Goal: Task Accomplishment & Management: Use online tool/utility

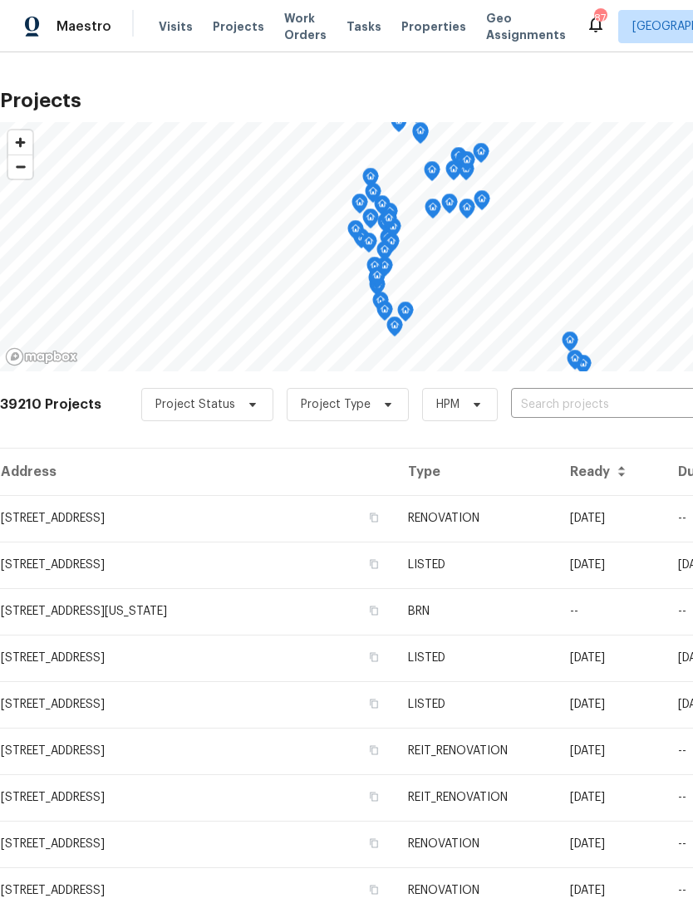
click at [572, 405] on input "text" at bounding box center [606, 405] width 190 height 26
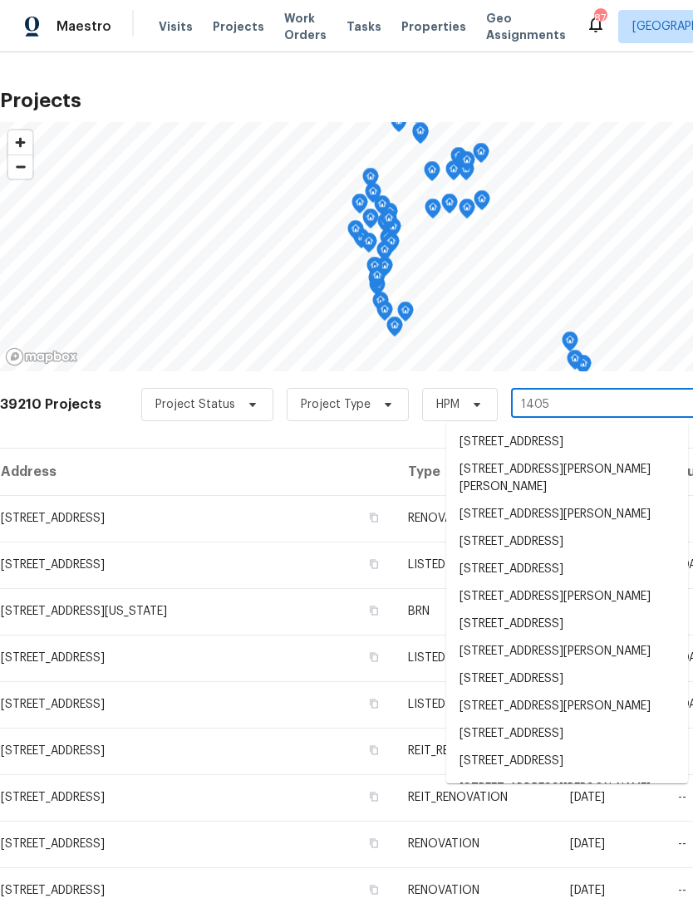
type input "14054"
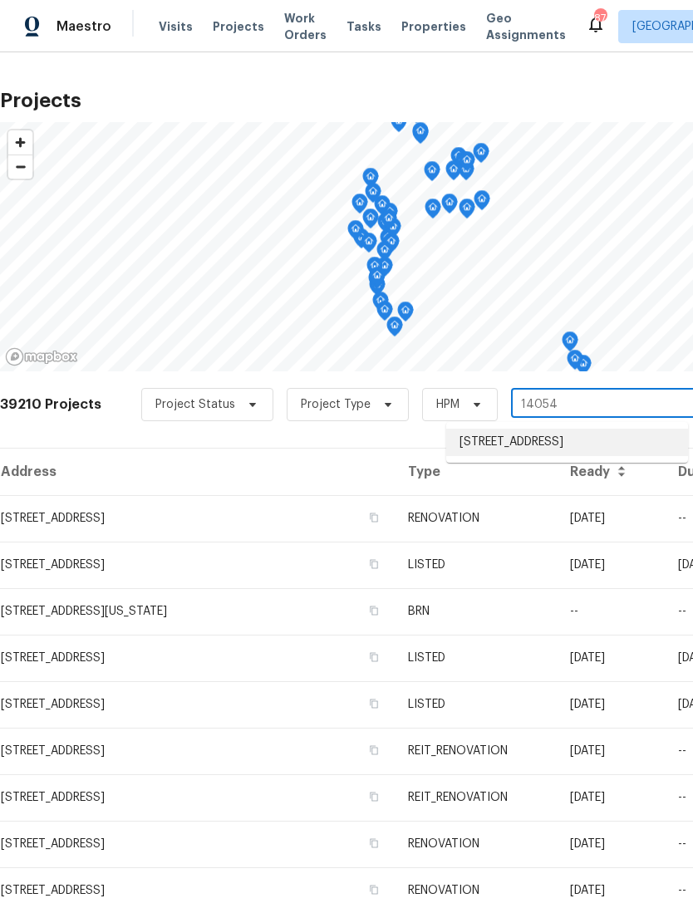
click at [562, 453] on li "[STREET_ADDRESS]" at bounding box center [567, 442] width 242 height 27
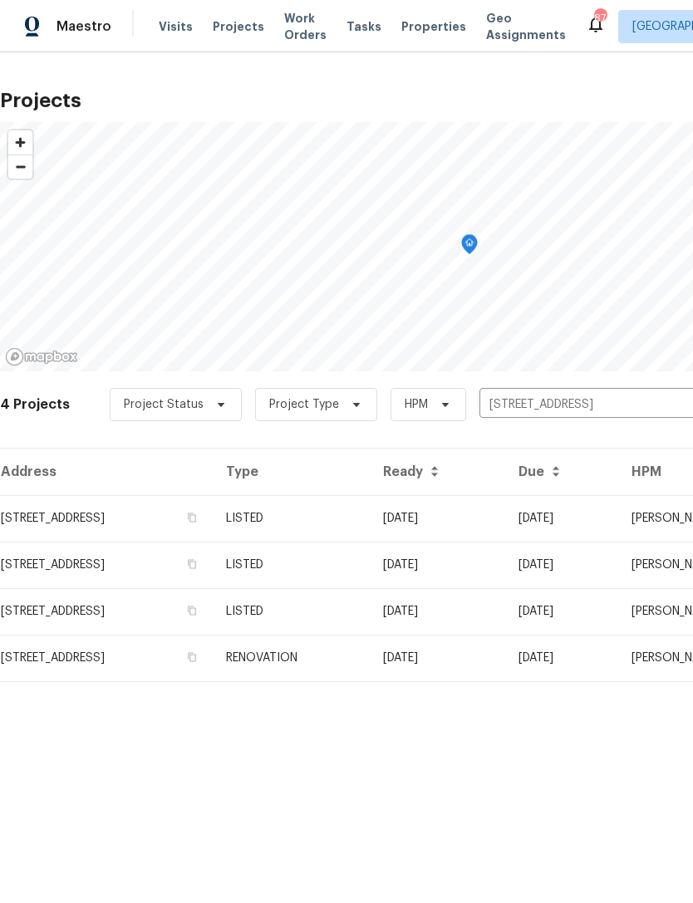
click at [370, 512] on td "LISTED" at bounding box center [291, 518] width 157 height 47
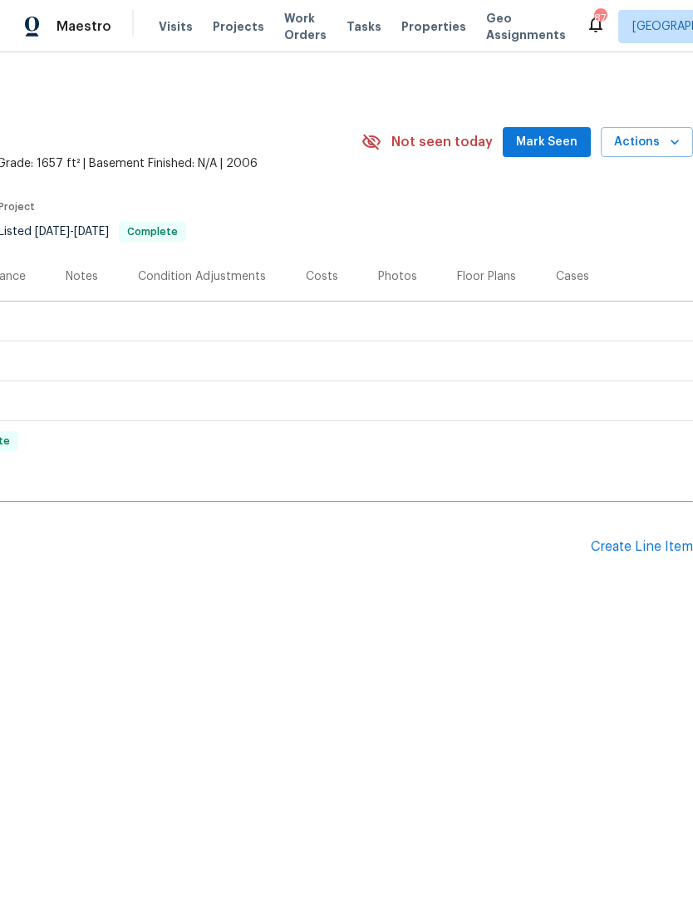
scroll to position [0, 246]
click at [649, 549] on div "Create Line Item" at bounding box center [642, 547] width 102 height 16
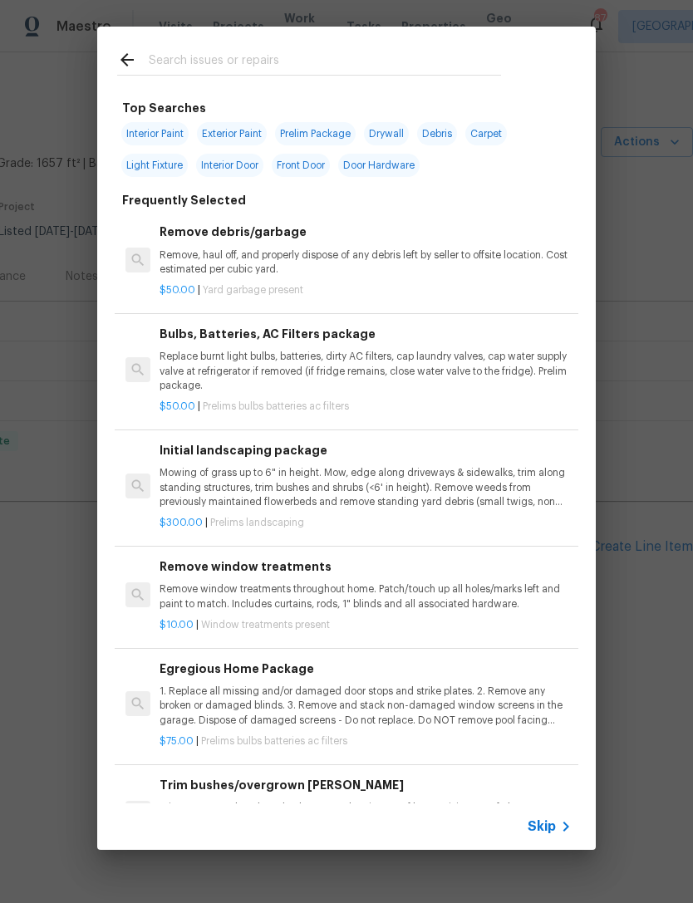
click at [268, 55] on input "text" at bounding box center [325, 62] width 352 height 25
type input "Land"
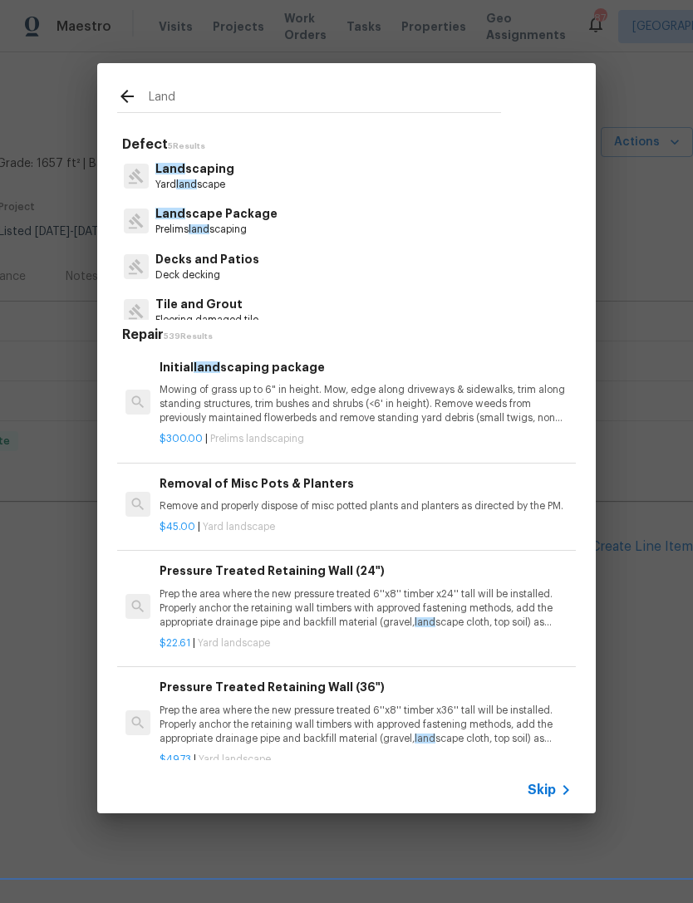
click at [317, 405] on p "Mowing of grass up to 6" in height. Mow, edge along driveways & sidewalks, trim…" at bounding box center [366, 404] width 412 height 42
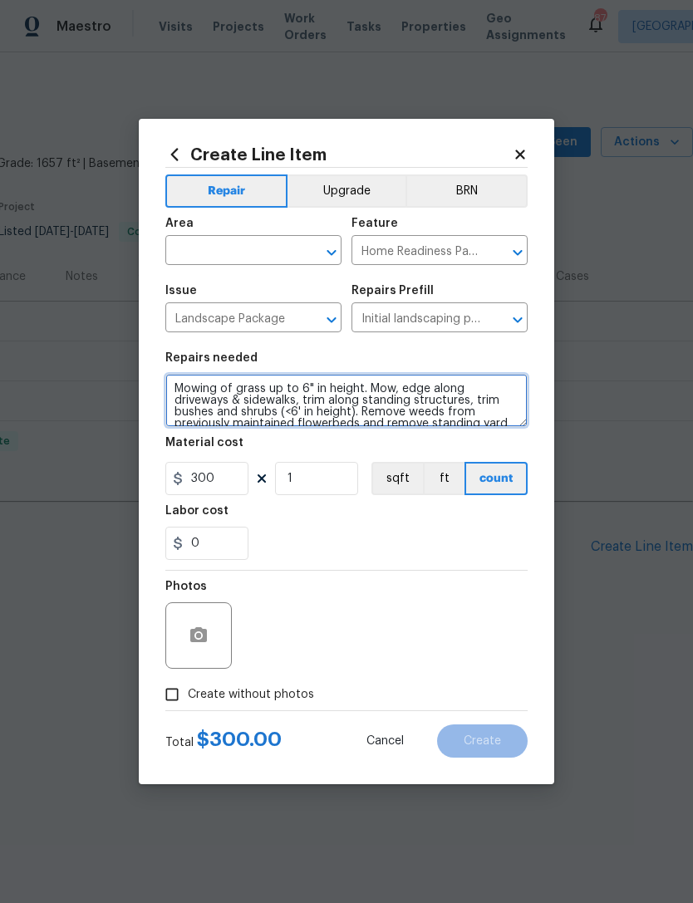
click at [317, 405] on textarea "Mowing of grass up to 6" in height. Mow, edge along driveways & sidewalks, trim…" at bounding box center [346, 400] width 362 height 53
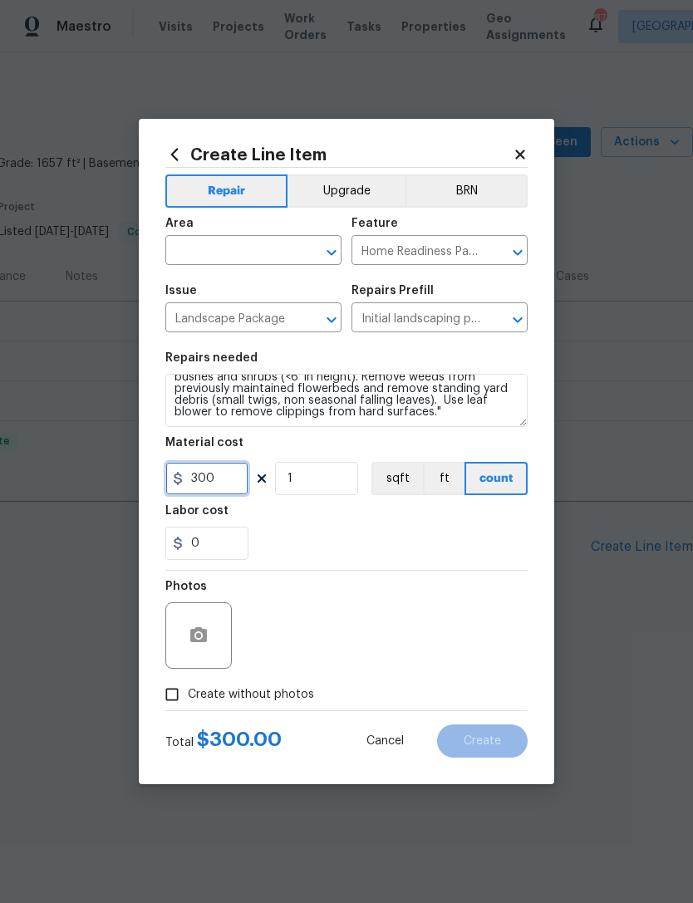
click at [243, 481] on input "300" at bounding box center [206, 478] width 83 height 33
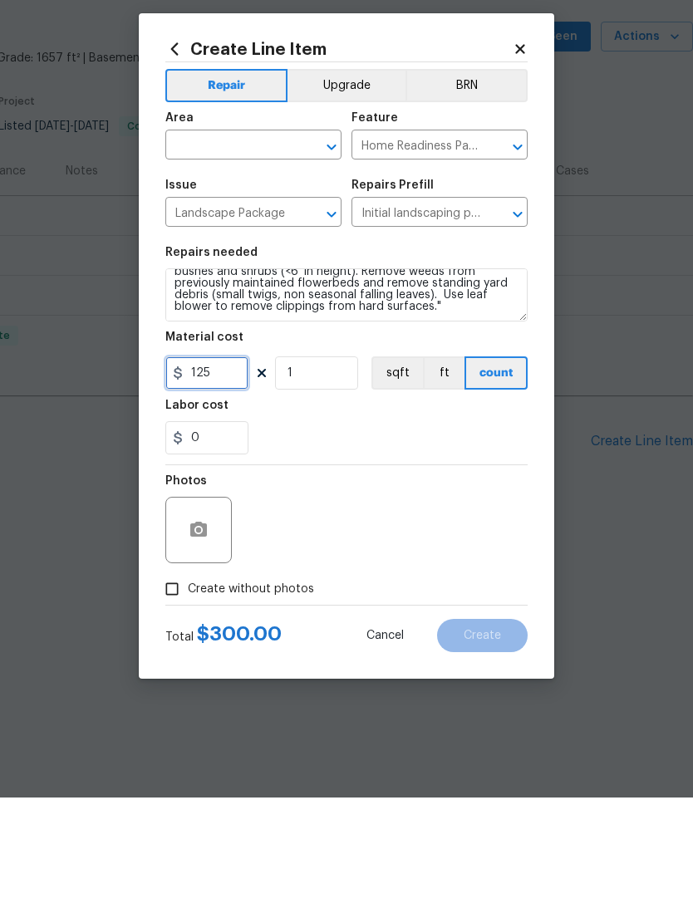
type input "125"
click at [202, 626] on icon "button" at bounding box center [199, 636] width 20 height 20
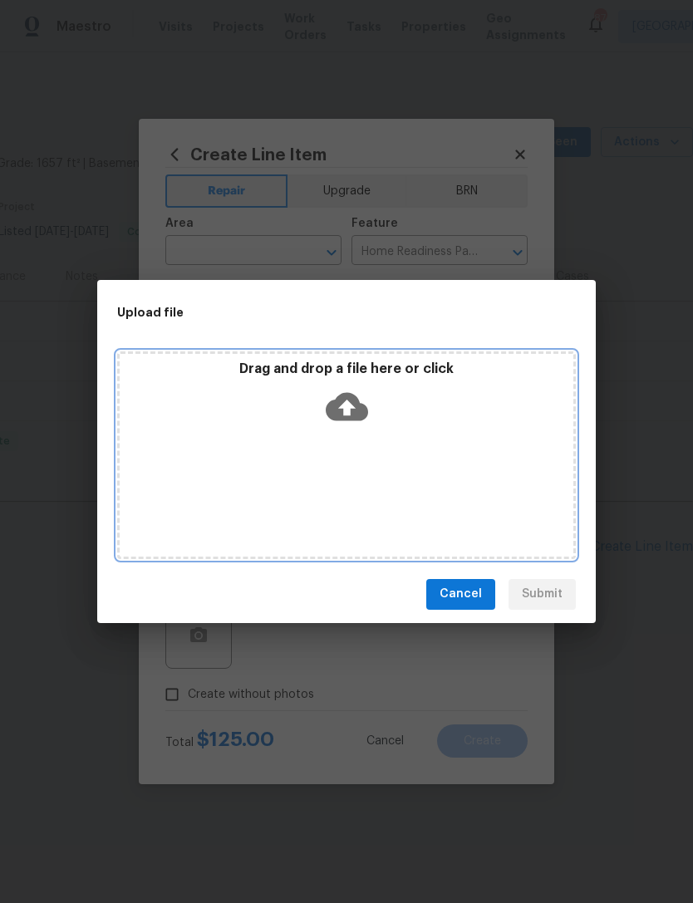
click at [345, 410] on icon at bounding box center [347, 406] width 42 height 42
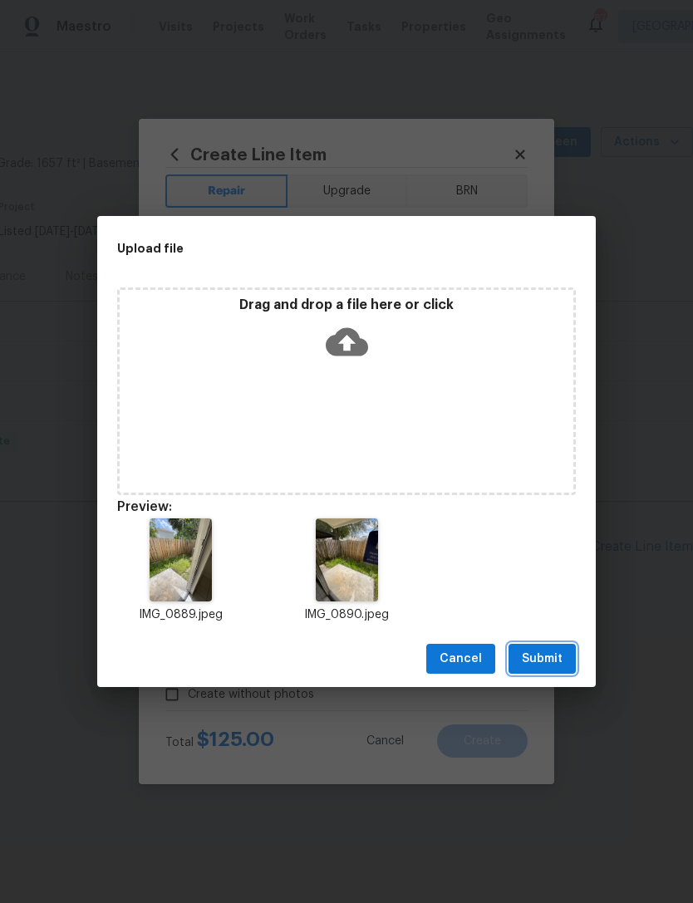
click at [536, 654] on span "Submit" at bounding box center [542, 659] width 41 height 21
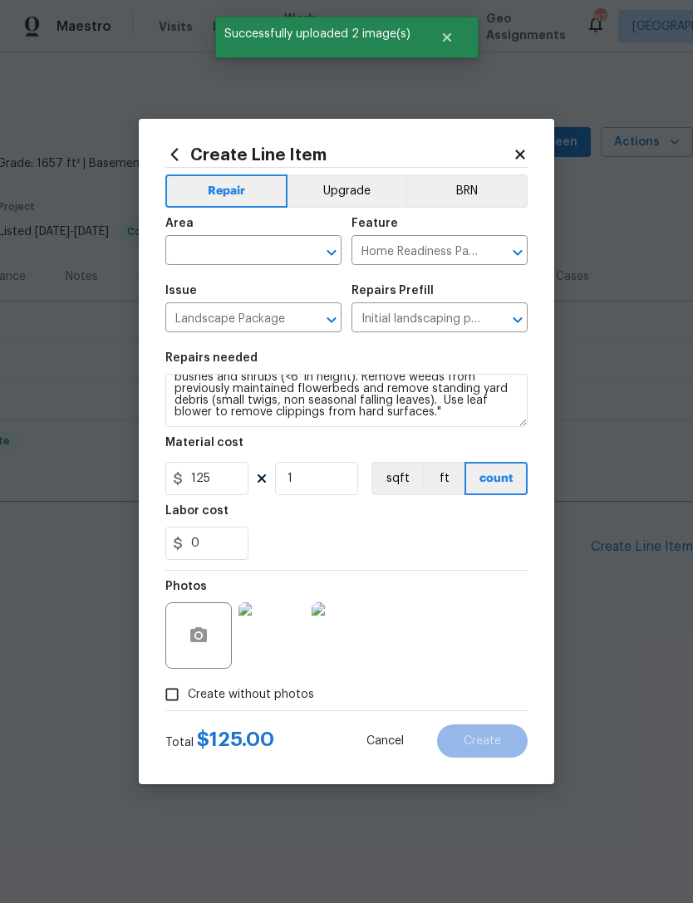
click at [268, 258] on input "text" at bounding box center [230, 252] width 130 height 26
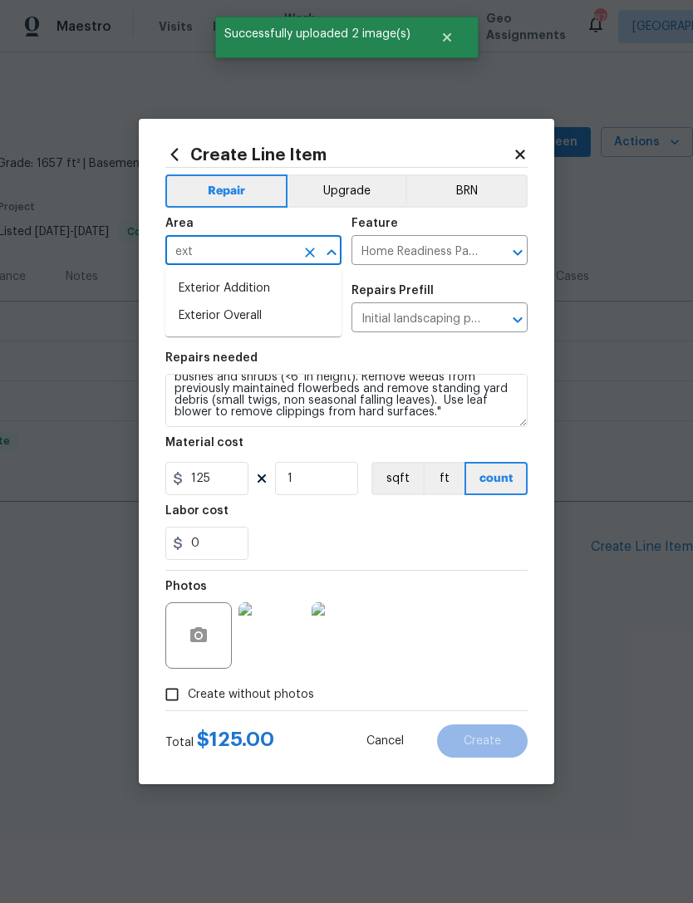
click at [255, 317] on li "Exterior Overall" at bounding box center [253, 315] width 176 height 27
type input "Exterior Overall"
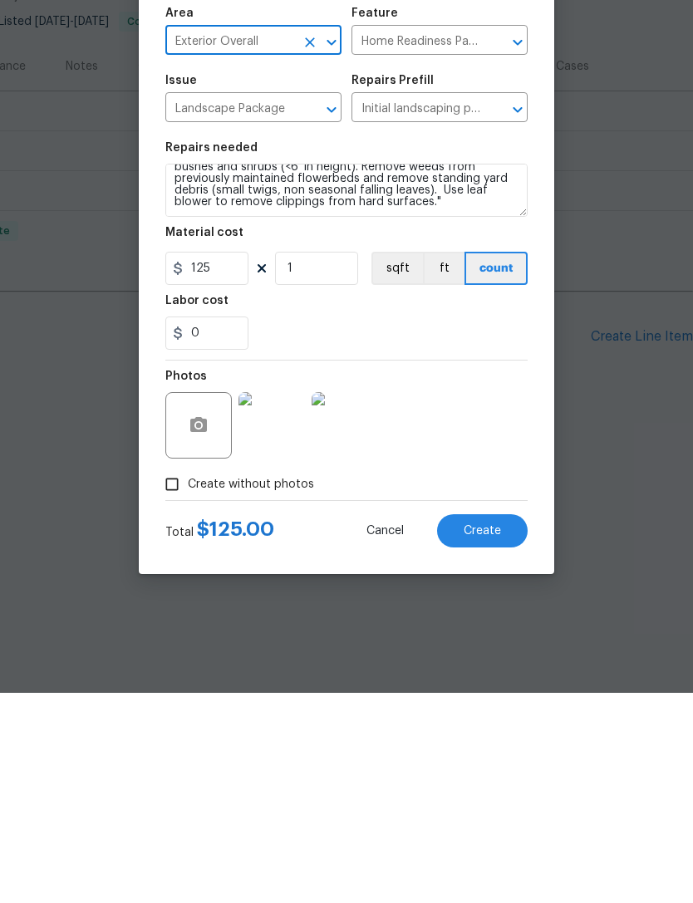
click at [493, 735] on span "Create" at bounding box center [482, 741] width 37 height 12
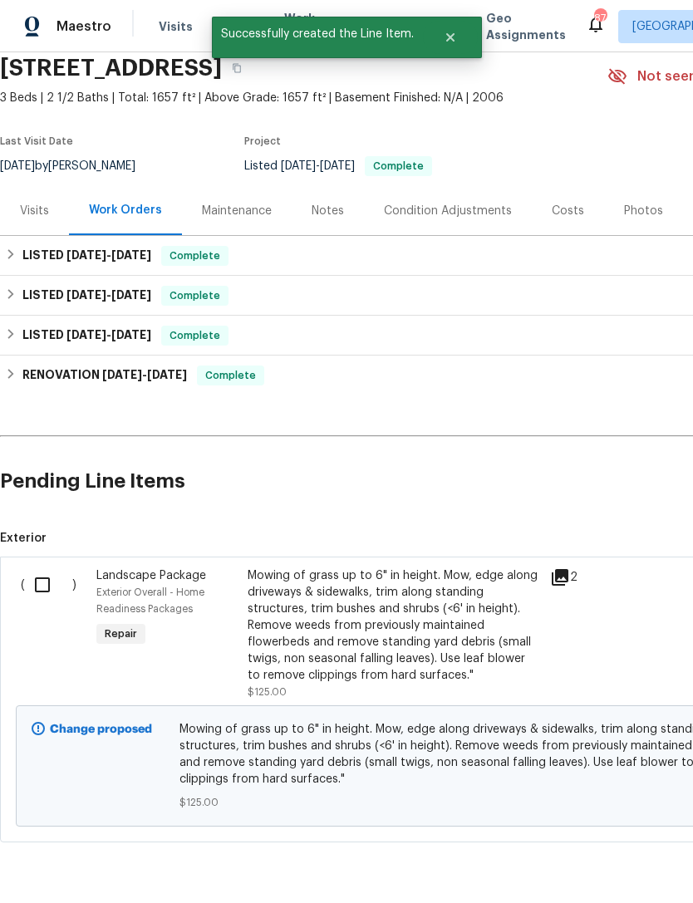
scroll to position [65, 0]
click at [42, 587] on input "checkbox" at bounding box center [48, 585] width 47 height 35
checkbox input "true"
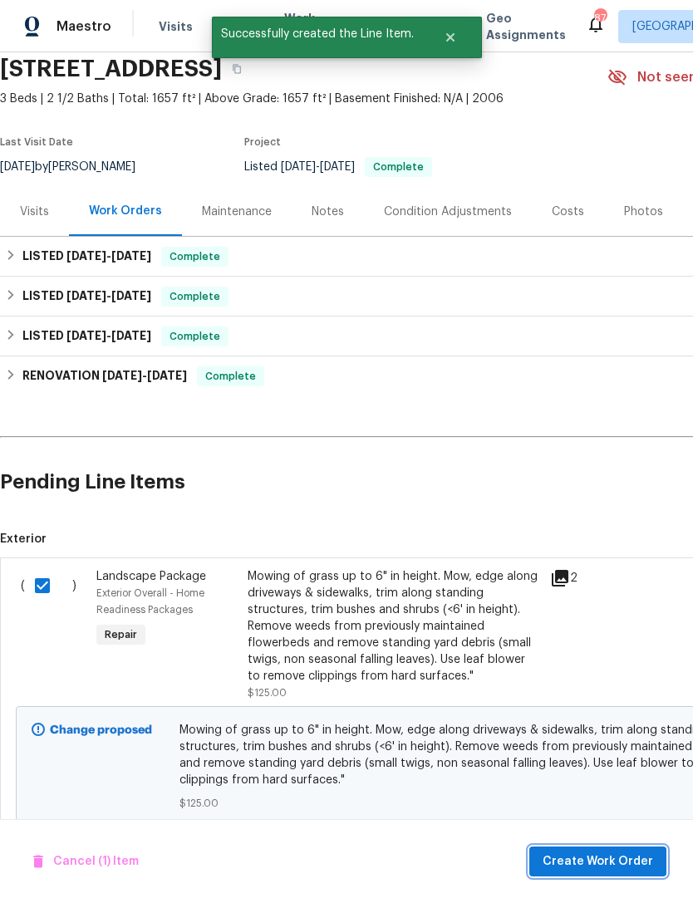
click at [607, 867] on span "Create Work Order" at bounding box center [598, 862] width 110 height 21
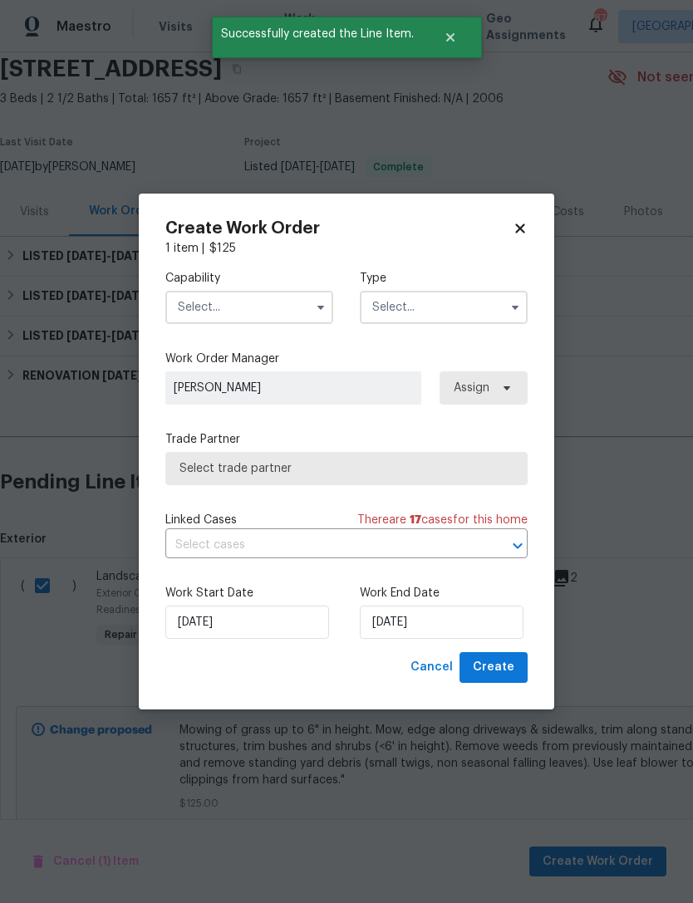
click at [274, 312] on input "text" at bounding box center [249, 307] width 168 height 33
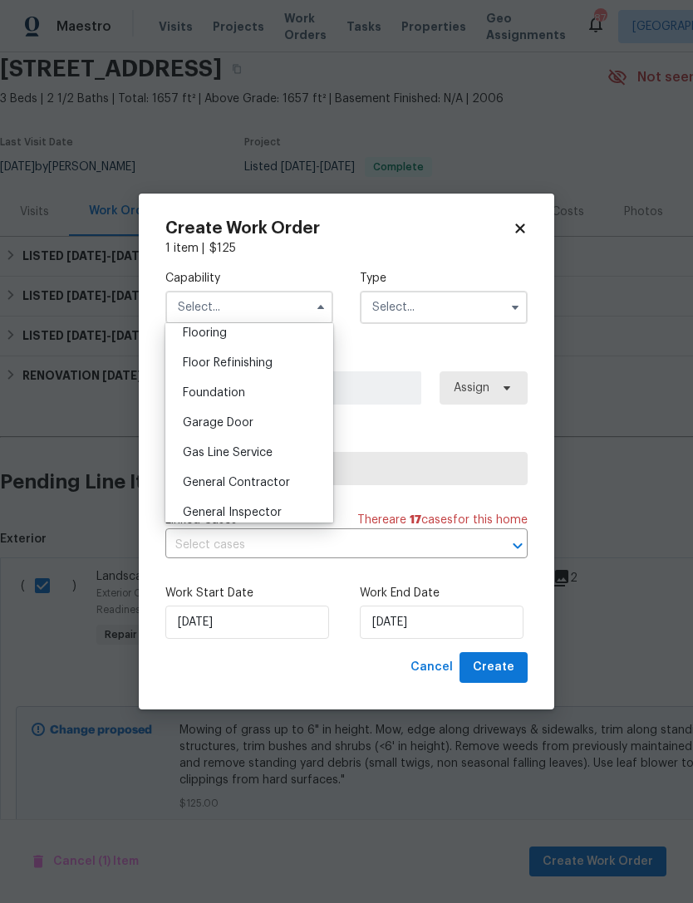
scroll to position [696, 0]
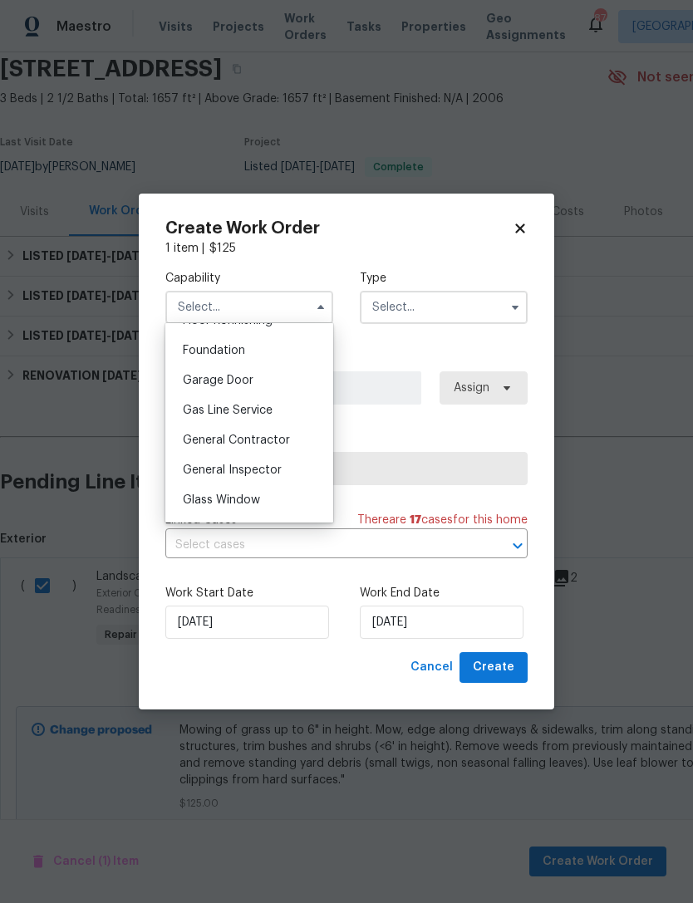
click at [271, 439] on span "General Contractor" at bounding box center [236, 441] width 107 height 12
type input "General Contractor"
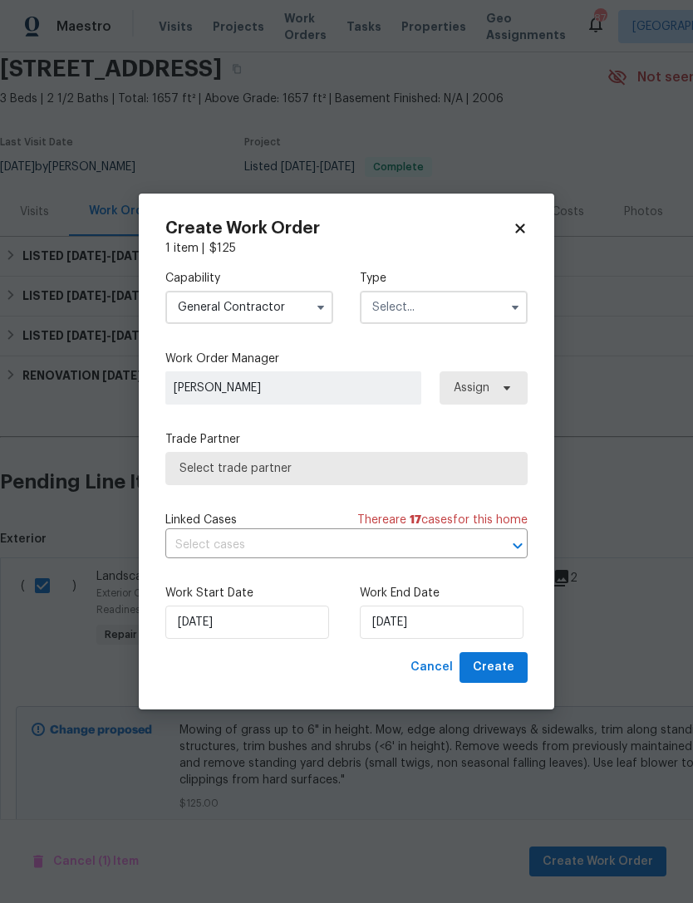
click at [458, 311] on input "text" at bounding box center [444, 307] width 168 height 33
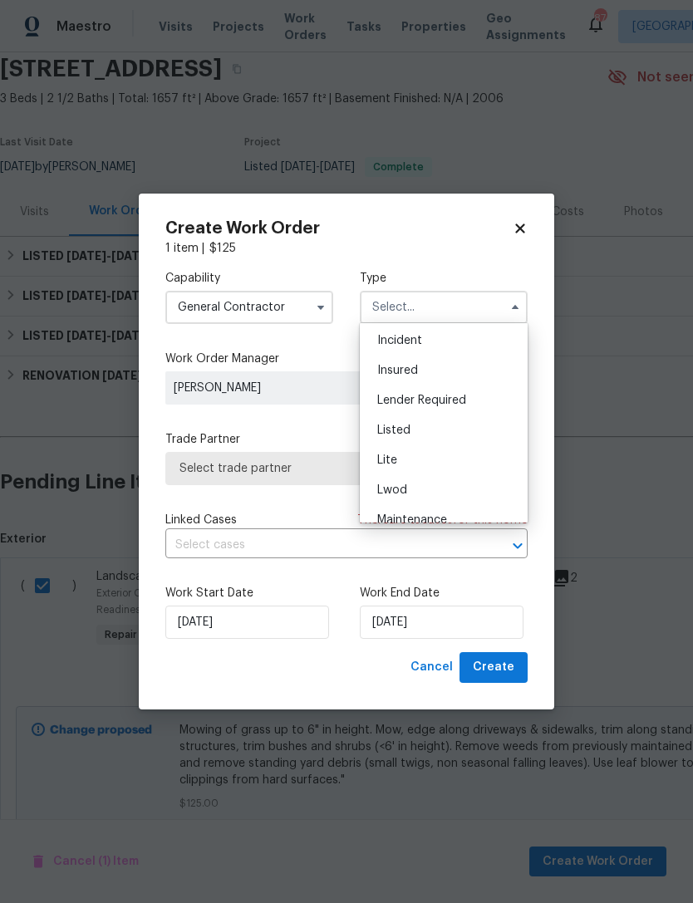
scroll to position [95, 0]
click at [460, 437] on div "Listed" at bounding box center [444, 427] width 160 height 30
type input "Listed"
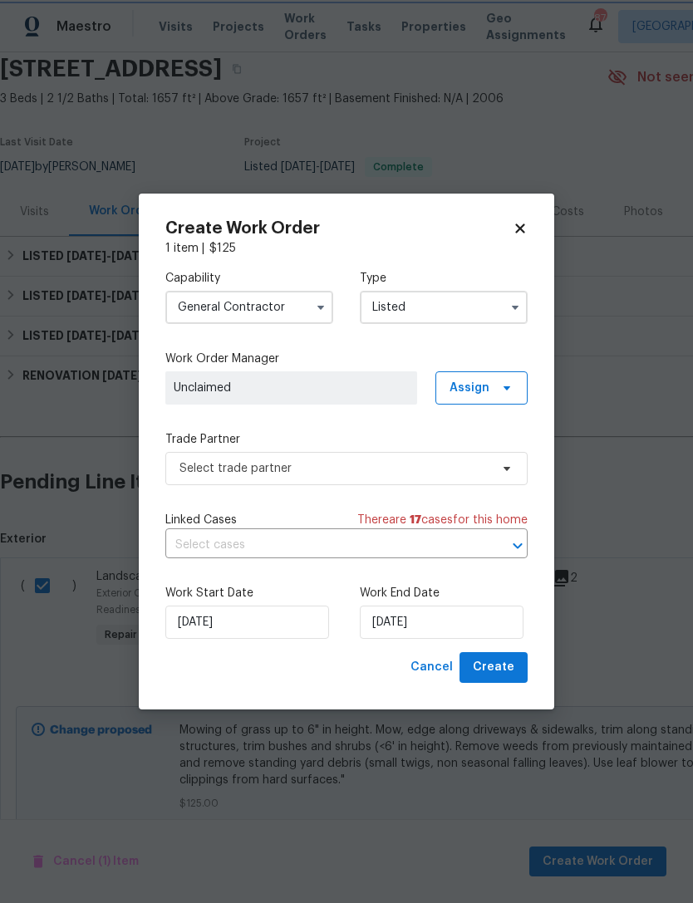
scroll to position [0, 0]
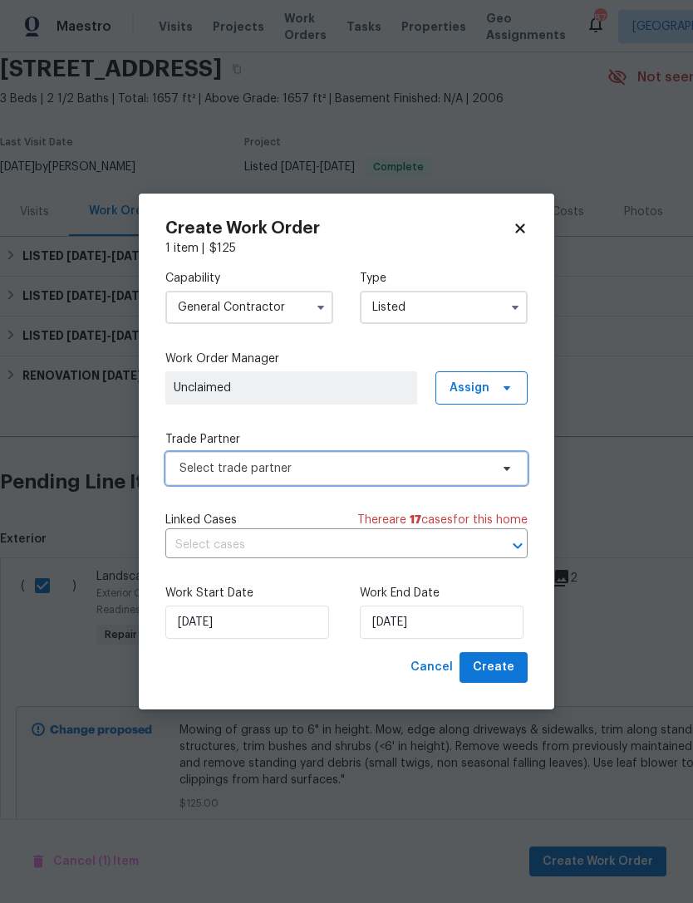
click at [310, 469] on span "Select trade partner" at bounding box center [334, 468] width 310 height 17
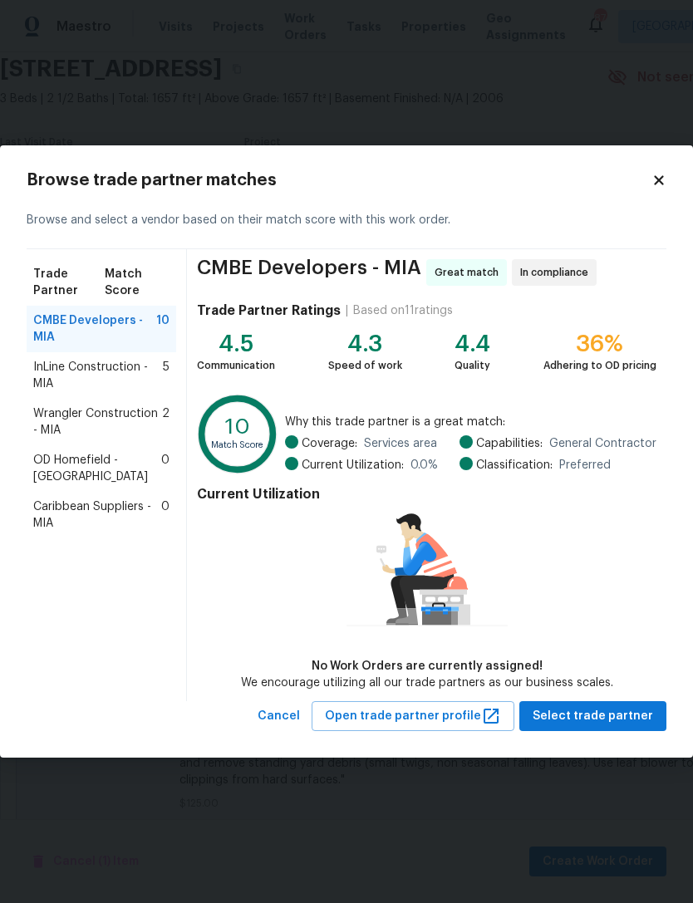
click at [653, 185] on icon at bounding box center [658, 180] width 15 height 15
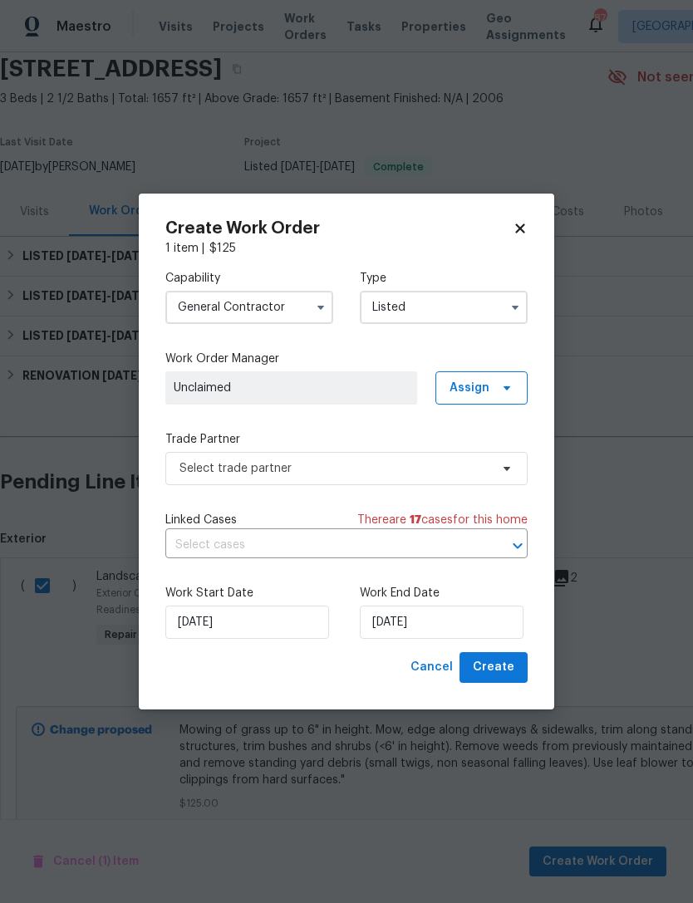
click at [255, 308] on input "General Contractor" at bounding box center [249, 307] width 168 height 33
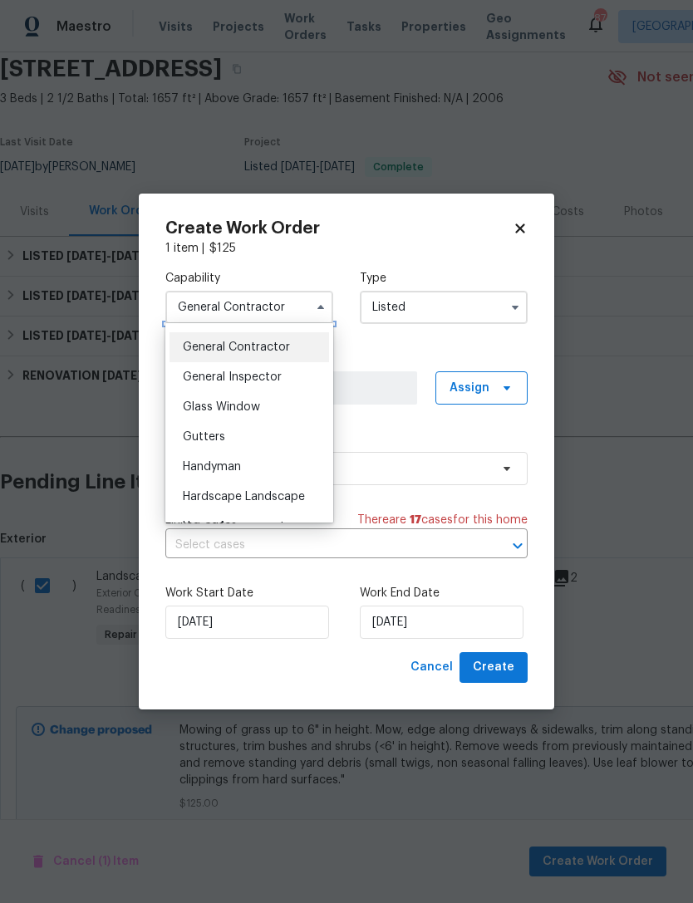
scroll to position [818, 0]
click at [270, 440] on div "Handyman" at bounding box center [249, 438] width 160 height 30
type input "Handyman"
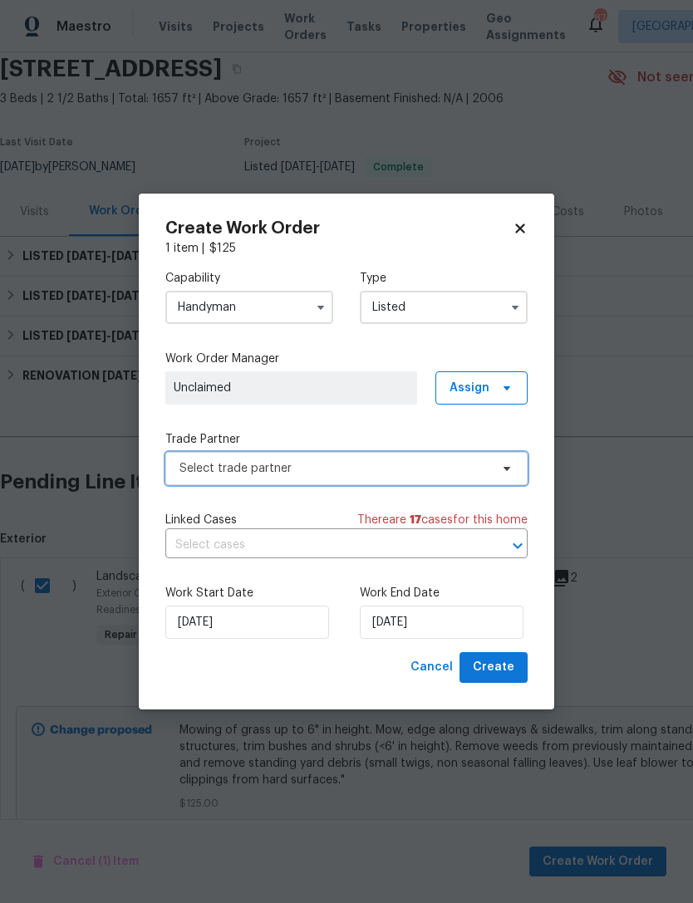
click at [340, 469] on span "Select trade partner" at bounding box center [334, 468] width 310 height 17
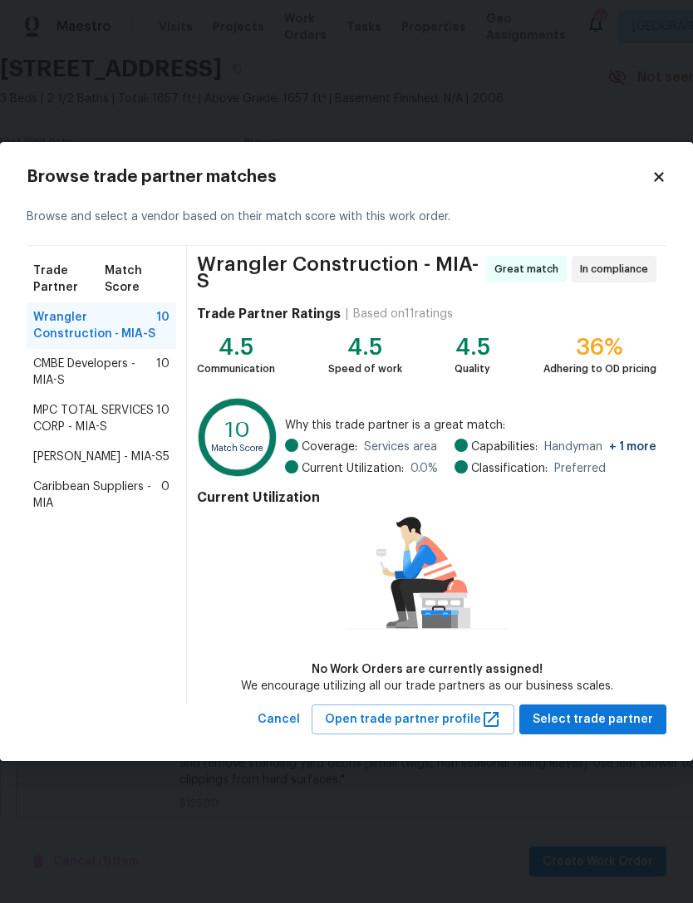
click at [656, 183] on icon at bounding box center [658, 176] width 15 height 15
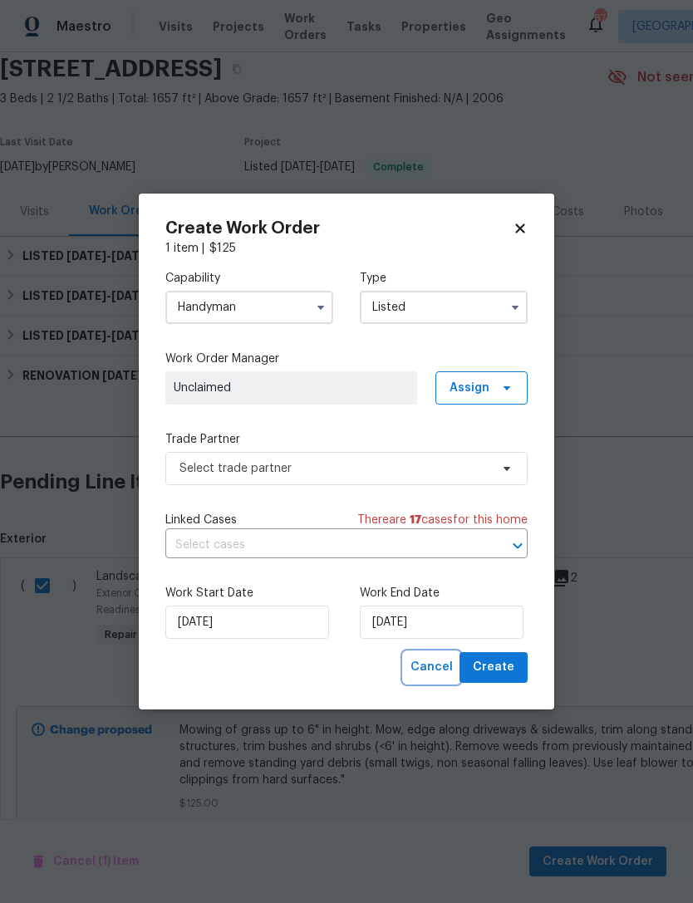
click at [435, 668] on span "Cancel" at bounding box center [431, 667] width 42 height 21
checkbox input "false"
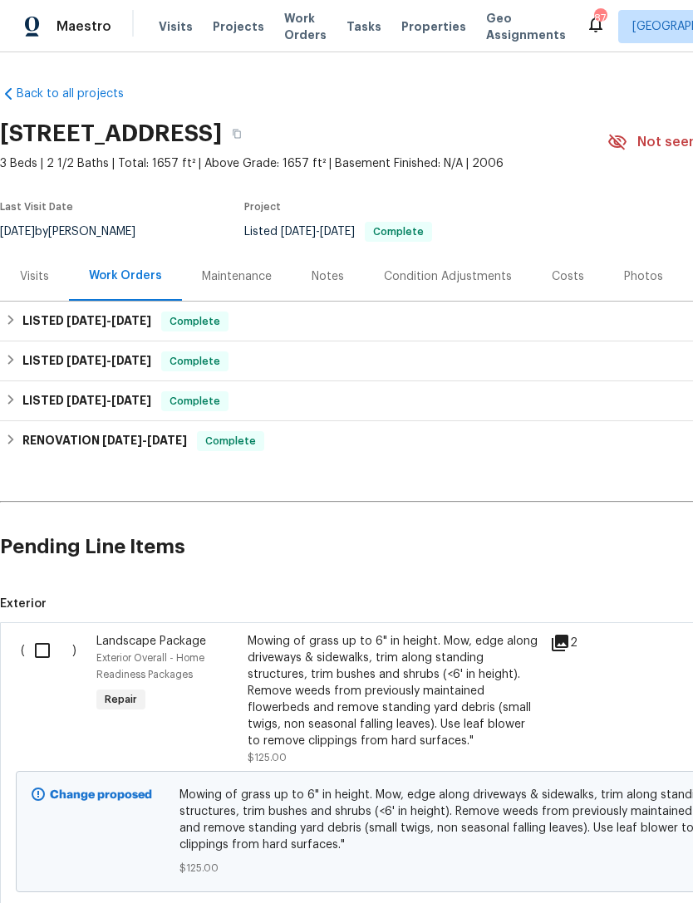
scroll to position [0, 0]
click at [233, 23] on span "Projects" at bounding box center [239, 26] width 52 height 17
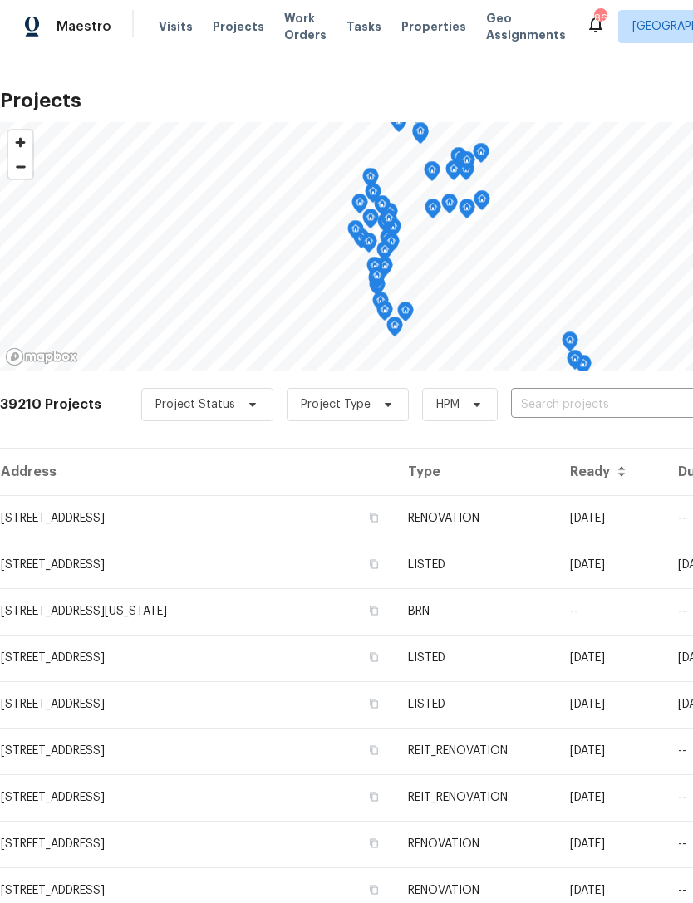
click at [555, 403] on input "text" at bounding box center [606, 405] width 190 height 26
type input "5013"
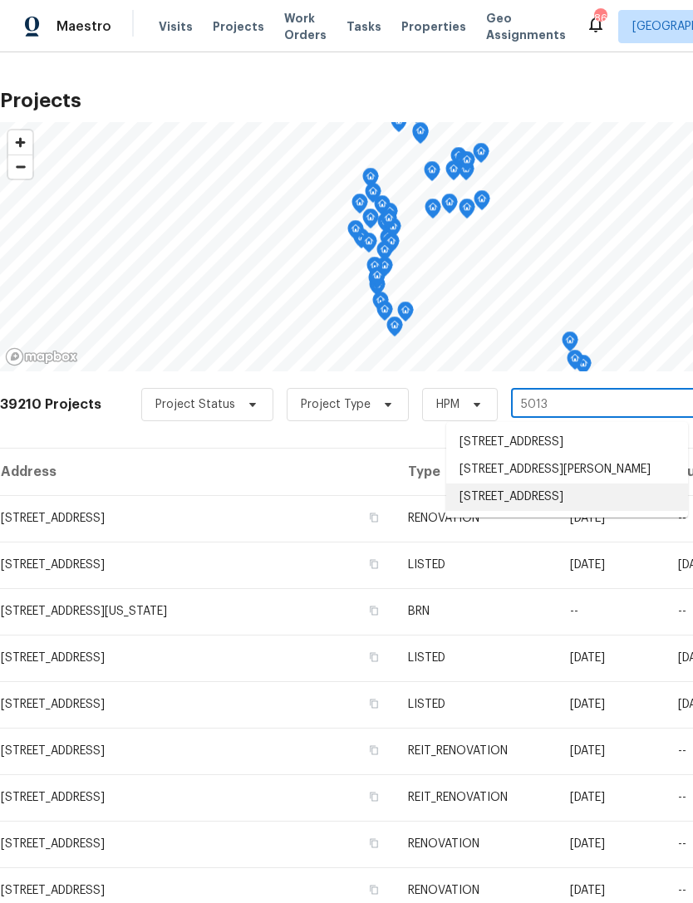
click at [543, 511] on li "[STREET_ADDRESS]" at bounding box center [567, 497] width 242 height 27
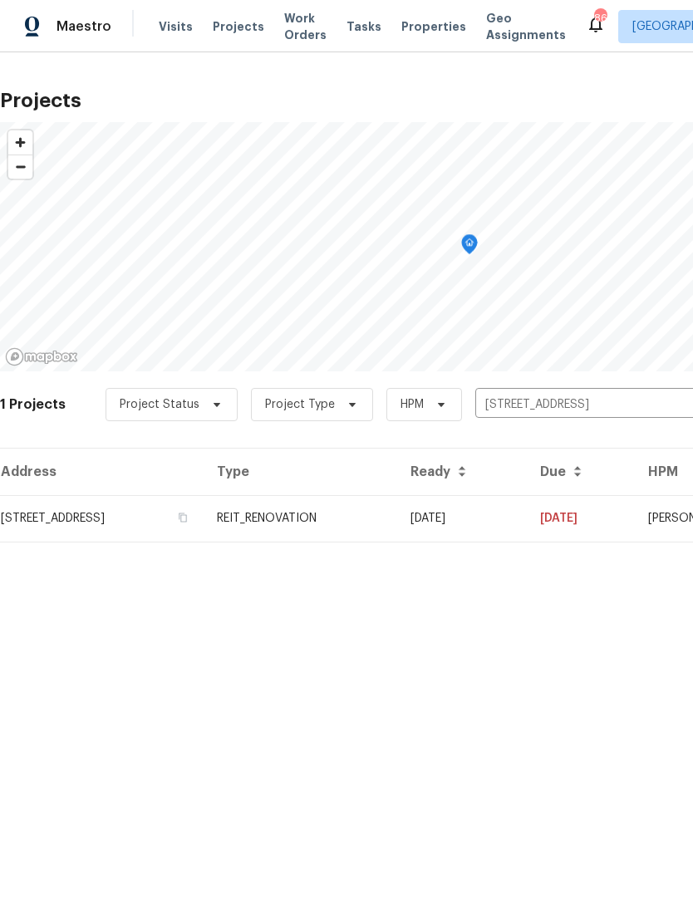
click at [397, 516] on td "REIT_RENOVATION" at bounding box center [301, 518] width 194 height 47
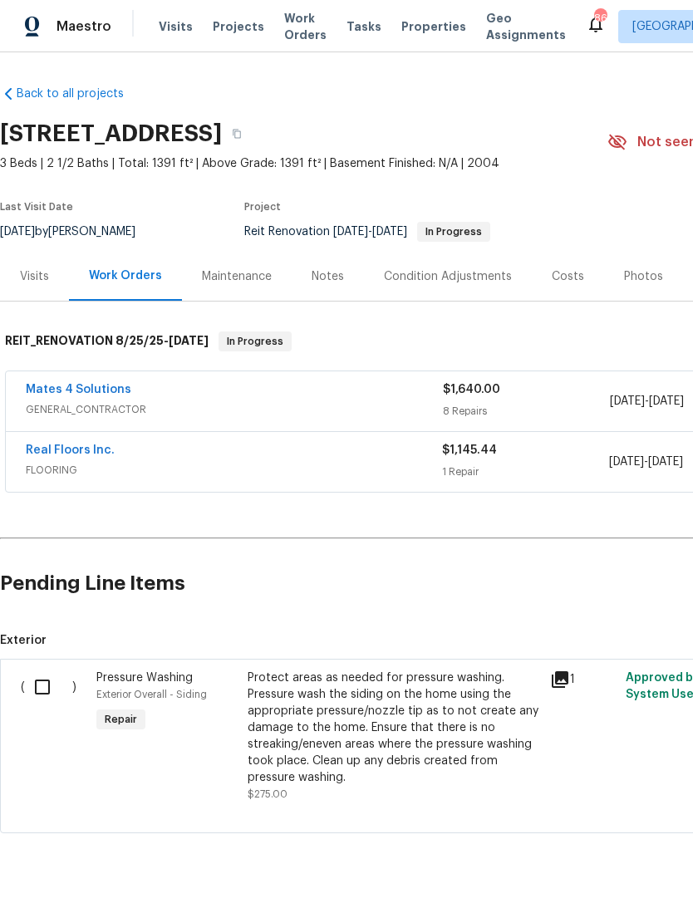
scroll to position [43, 0]
click at [370, 442] on div "Real Floors Inc." at bounding box center [234, 452] width 416 height 20
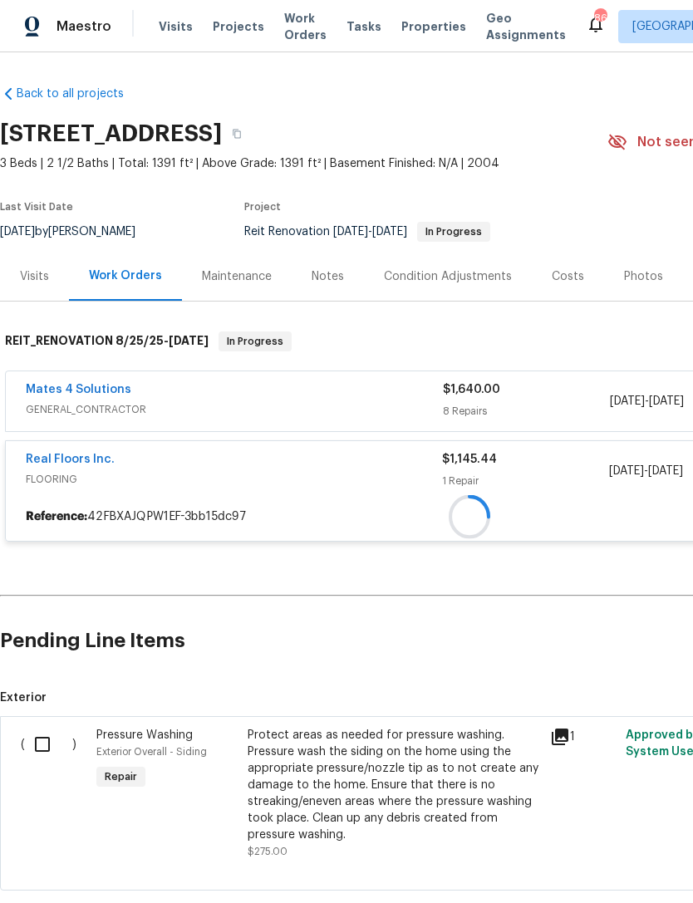
click at [356, 451] on div "Real Floors Inc." at bounding box center [234, 461] width 416 height 20
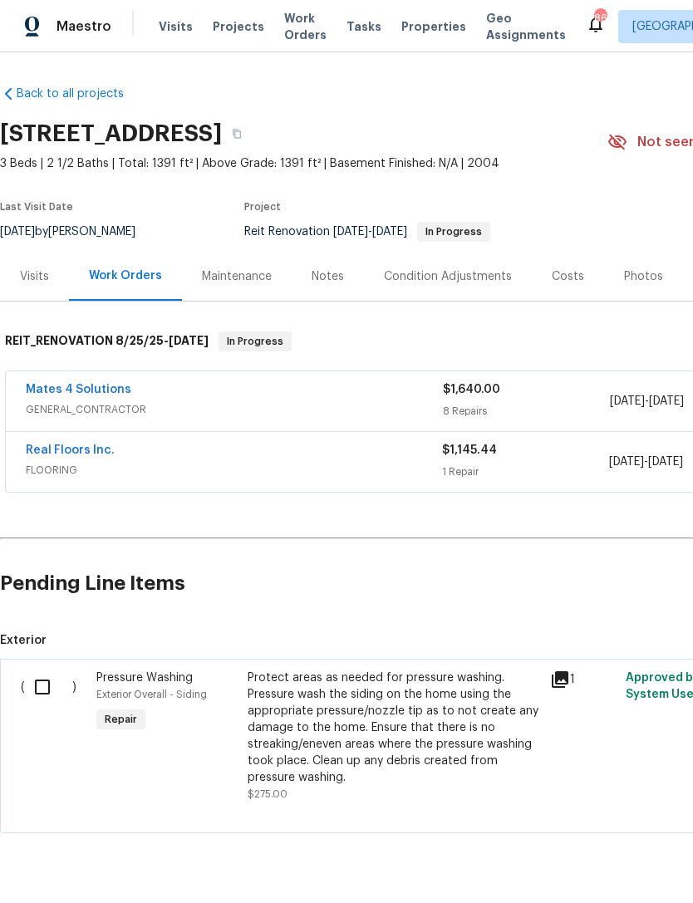
click at [366, 462] on span "FLOORING" at bounding box center [234, 470] width 416 height 17
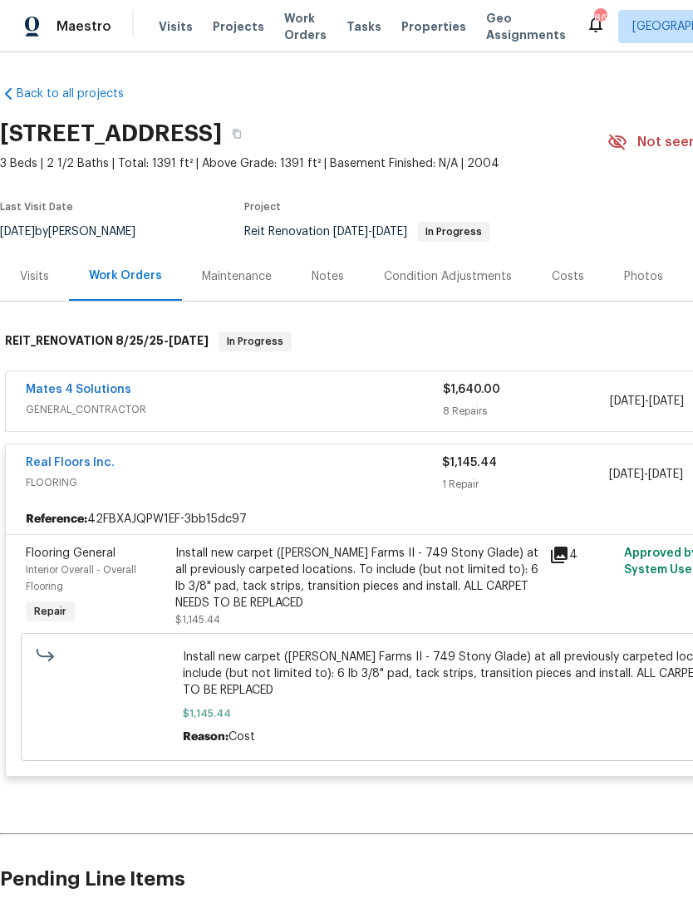
click at [426, 545] on div "Install new carpet ([PERSON_NAME] Farms II - 749 Stony Glade) at all previously…" at bounding box center [357, 578] width 364 height 66
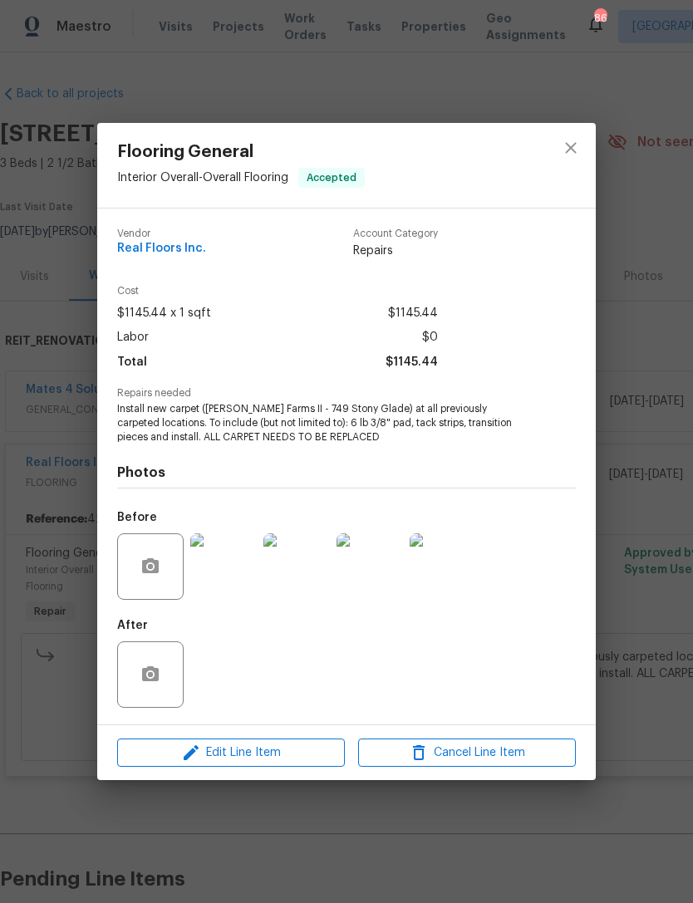
click at [226, 577] on img at bounding box center [223, 566] width 66 height 66
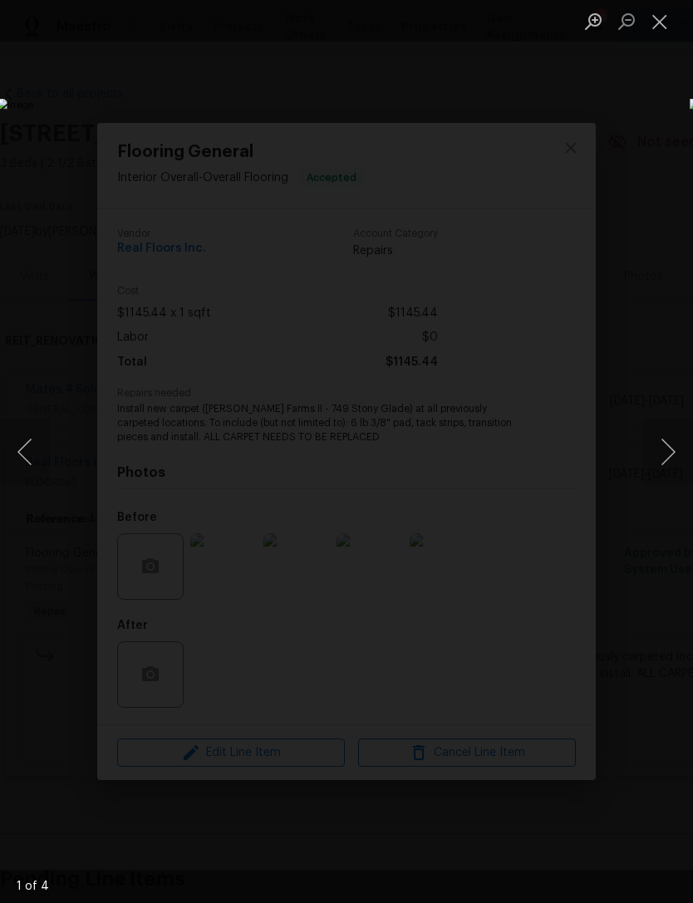
click at [654, 22] on button "Close lightbox" at bounding box center [659, 21] width 33 height 29
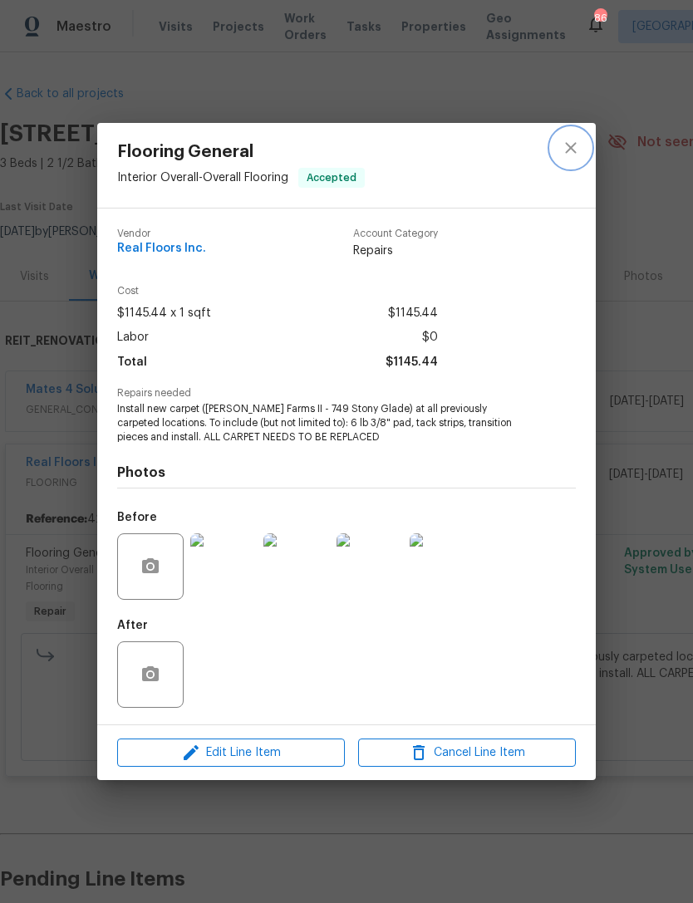
click at [572, 150] on icon "close" at bounding box center [571, 148] width 20 height 20
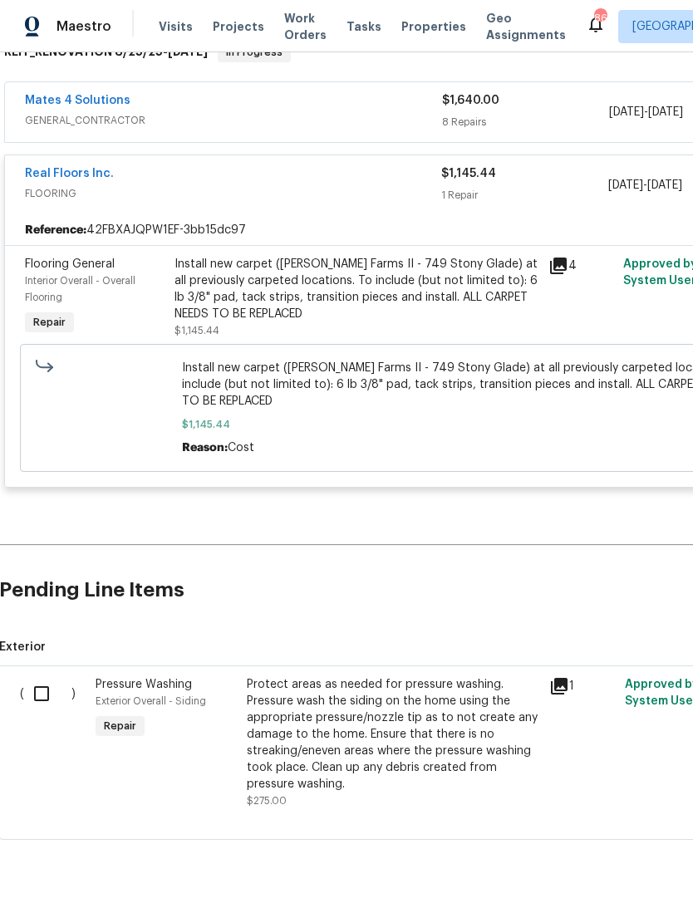
scroll to position [288, 1]
click at [45, 677] on input "checkbox" at bounding box center [47, 694] width 47 height 35
checkbox input "true"
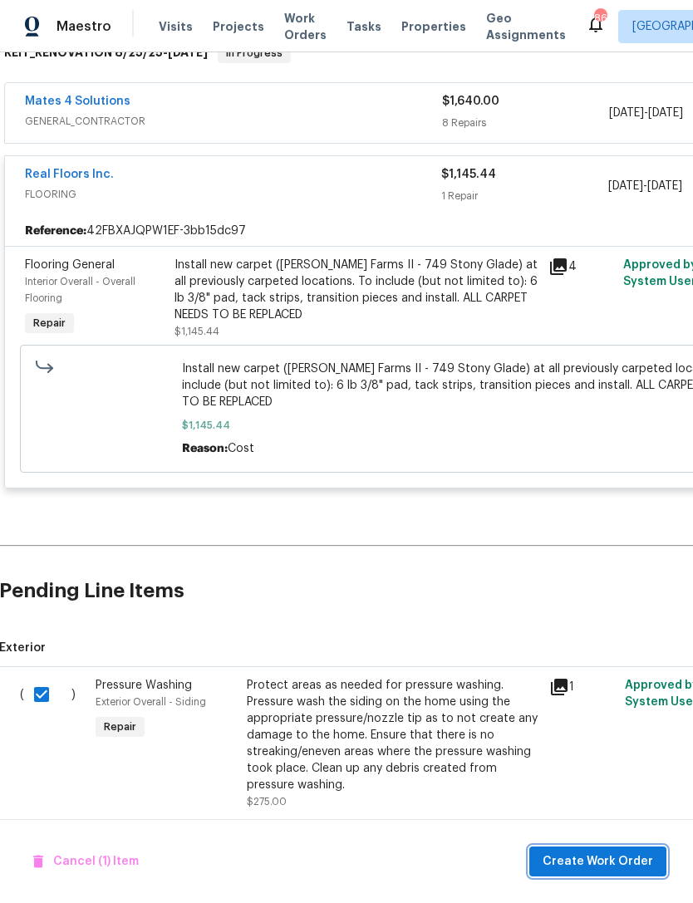
click at [574, 857] on span "Create Work Order" at bounding box center [598, 862] width 110 height 21
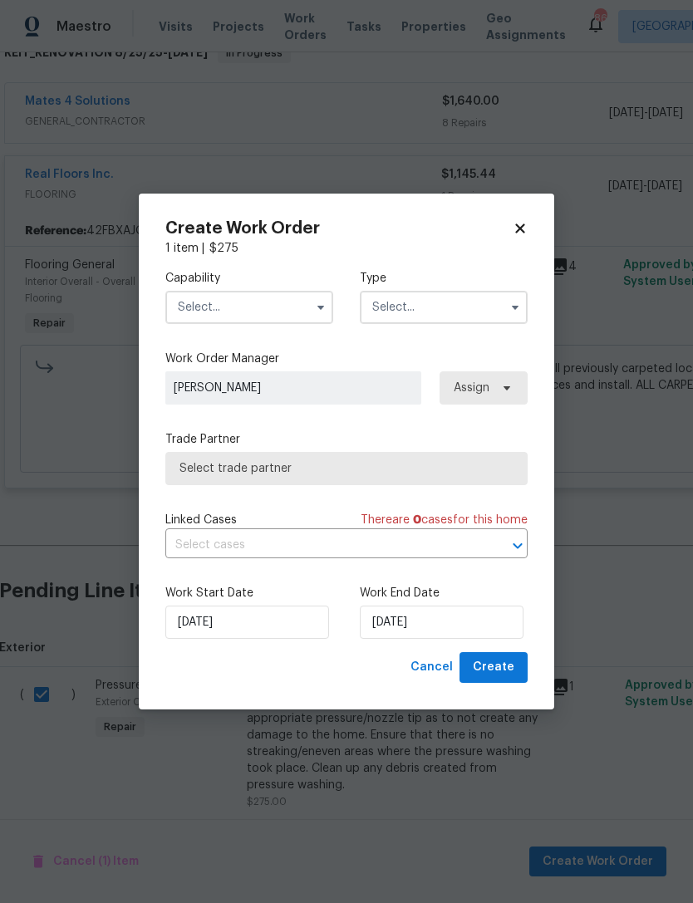
click at [261, 308] on input "text" at bounding box center [249, 307] width 168 height 33
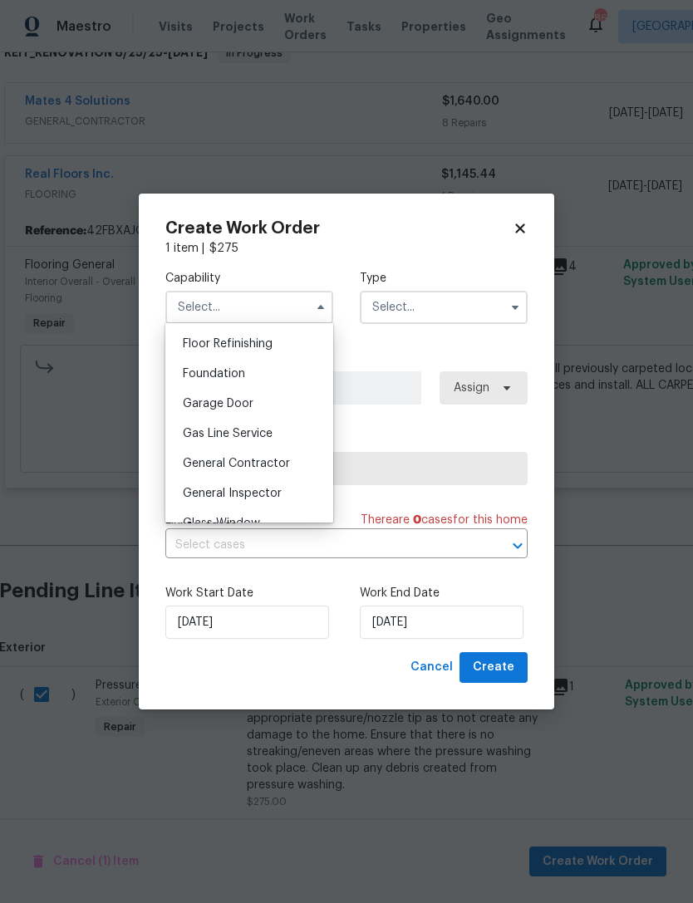
scroll to position [674, 0]
click at [268, 470] on div "General Contractor" at bounding box center [249, 463] width 160 height 30
type input "General Contractor"
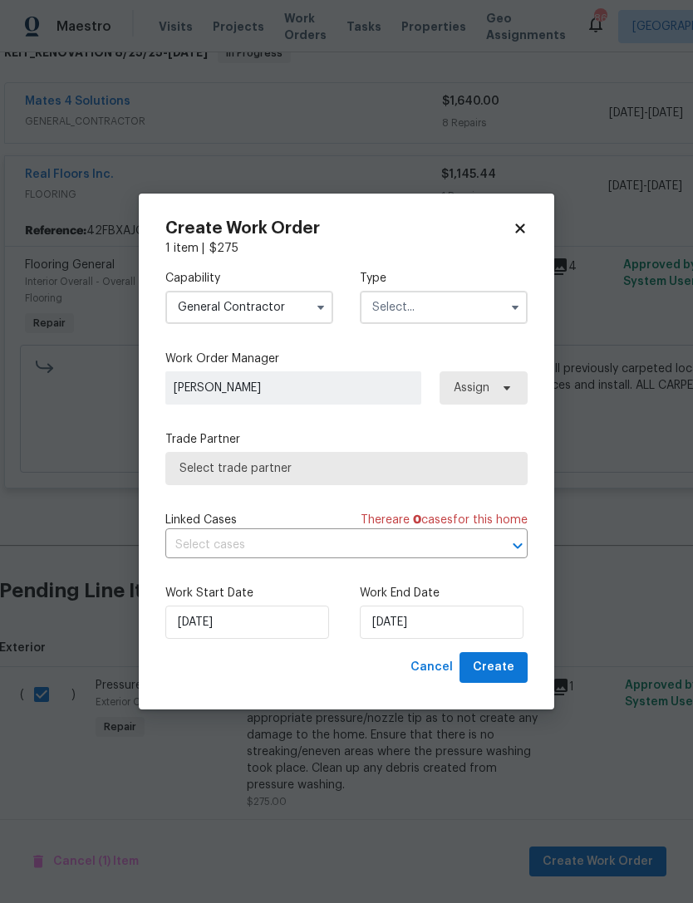
click at [452, 307] on input "text" at bounding box center [444, 307] width 168 height 33
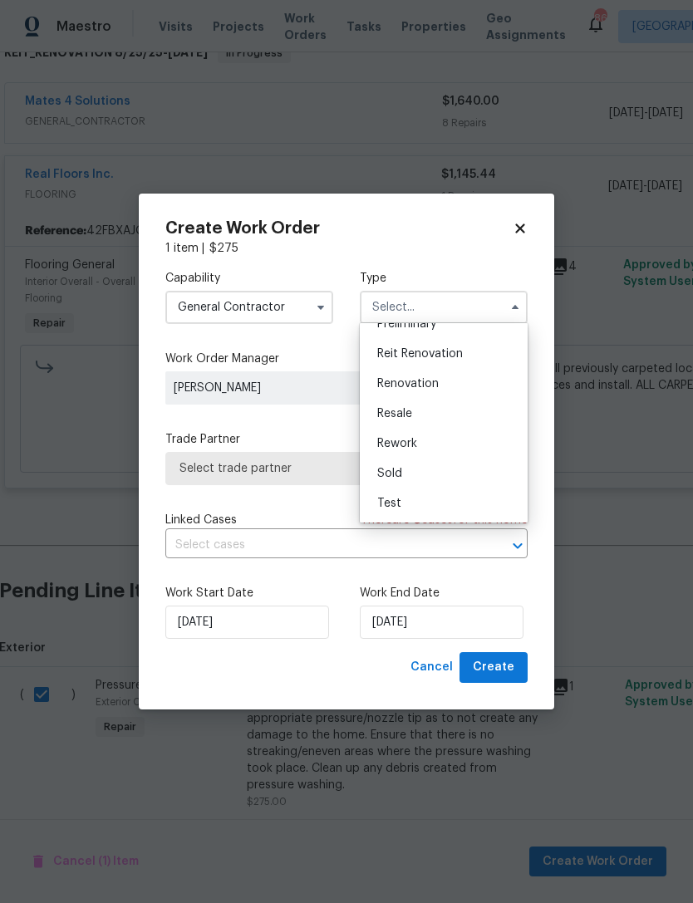
scroll to position [377, 0]
click at [469, 357] on div "Reit Renovation" at bounding box center [444, 354] width 160 height 30
type input "Reit Renovation"
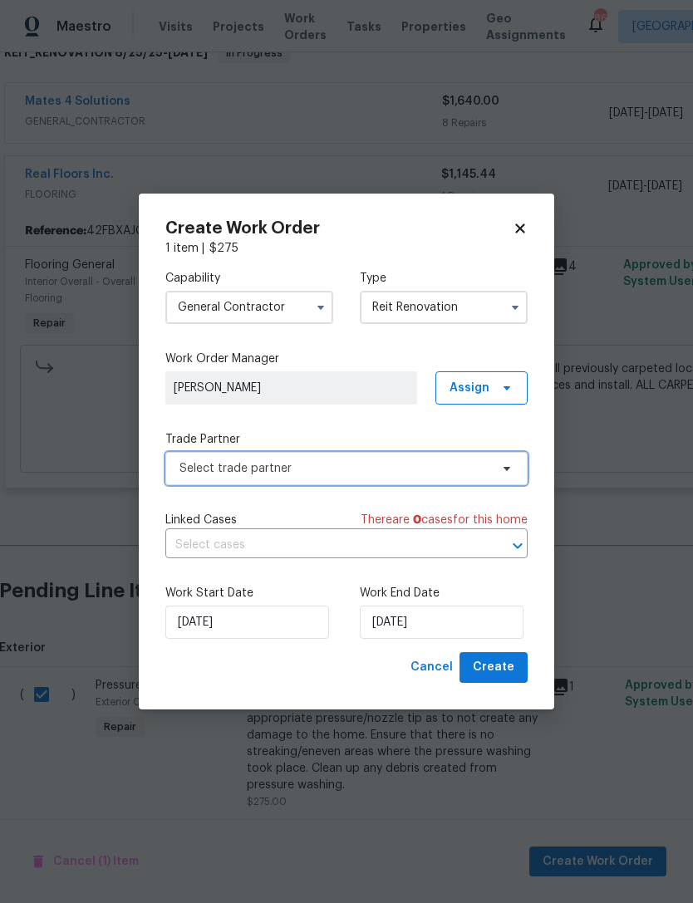
click at [366, 470] on span "Select trade partner" at bounding box center [334, 468] width 310 height 17
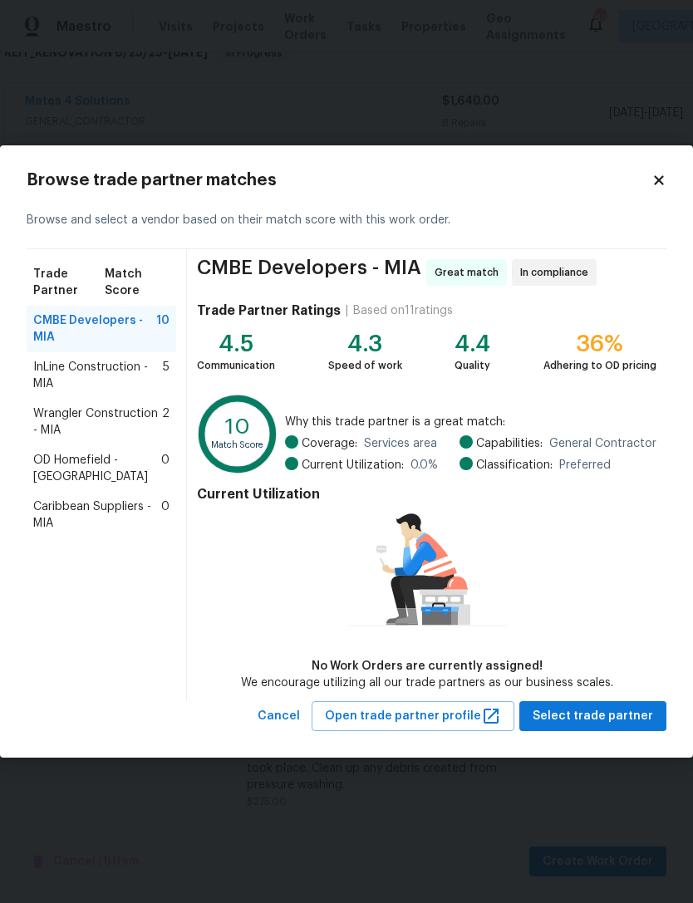
click at [89, 416] on span "Wrangler Construction - MIA" at bounding box center [97, 421] width 129 height 33
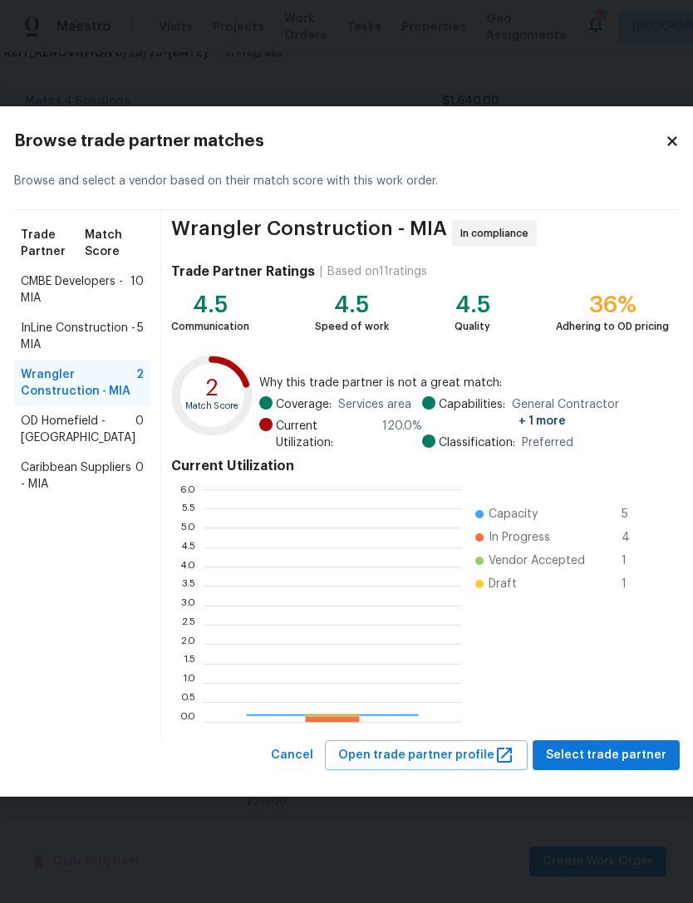
scroll to position [233, 258]
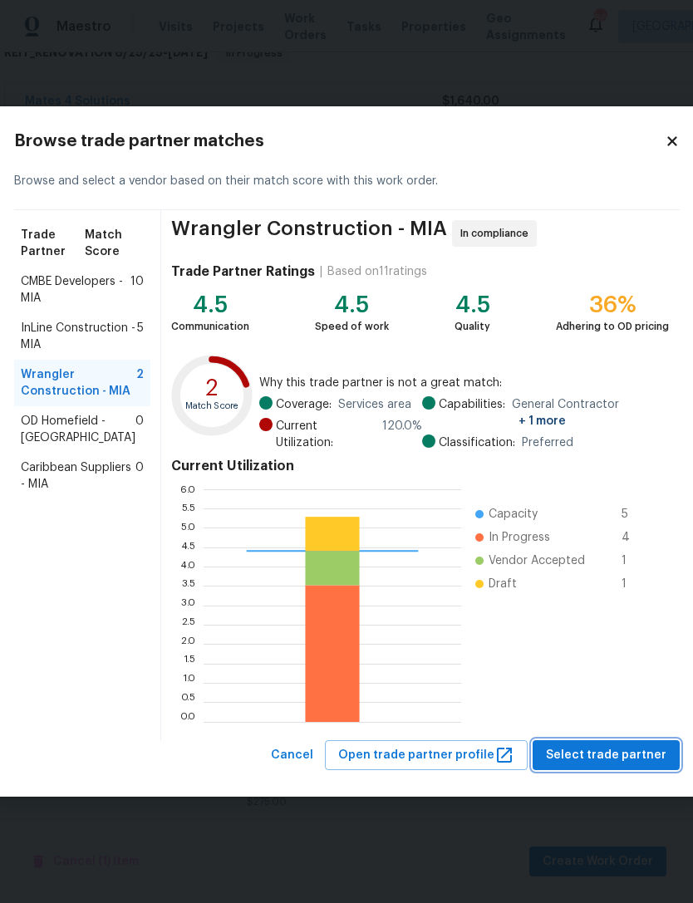
click at [592, 751] on span "Select trade partner" at bounding box center [606, 755] width 120 height 21
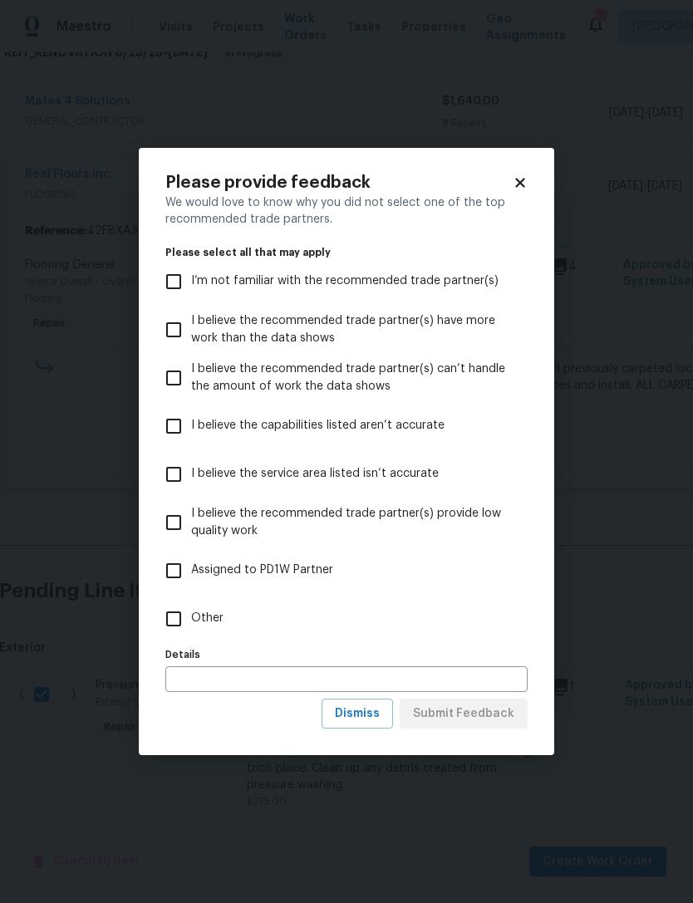
click at [179, 624] on input "Other" at bounding box center [173, 618] width 35 height 35
checkbox input "true"
click at [462, 705] on span "Submit Feedback" at bounding box center [463, 714] width 101 height 21
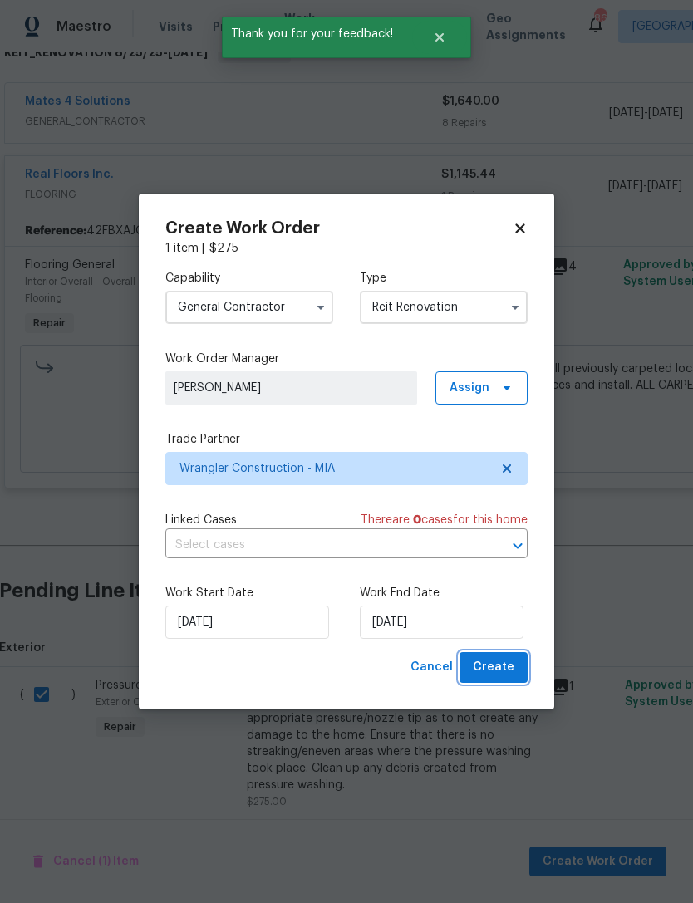
click at [495, 670] on span "Create" at bounding box center [494, 667] width 42 height 21
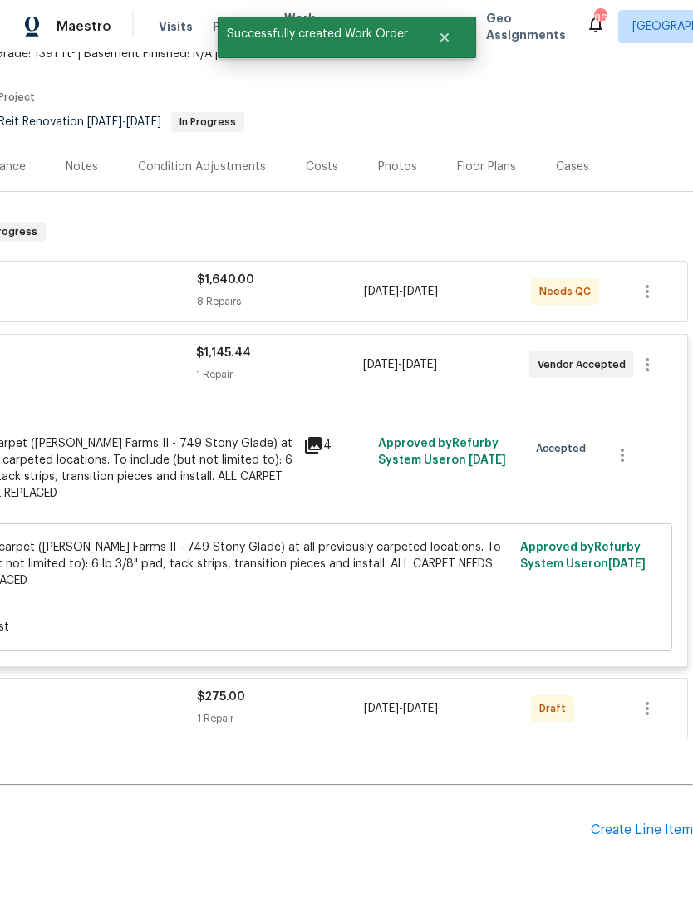
scroll to position [109, 246]
click at [645, 700] on icon "button" at bounding box center [647, 710] width 20 height 20
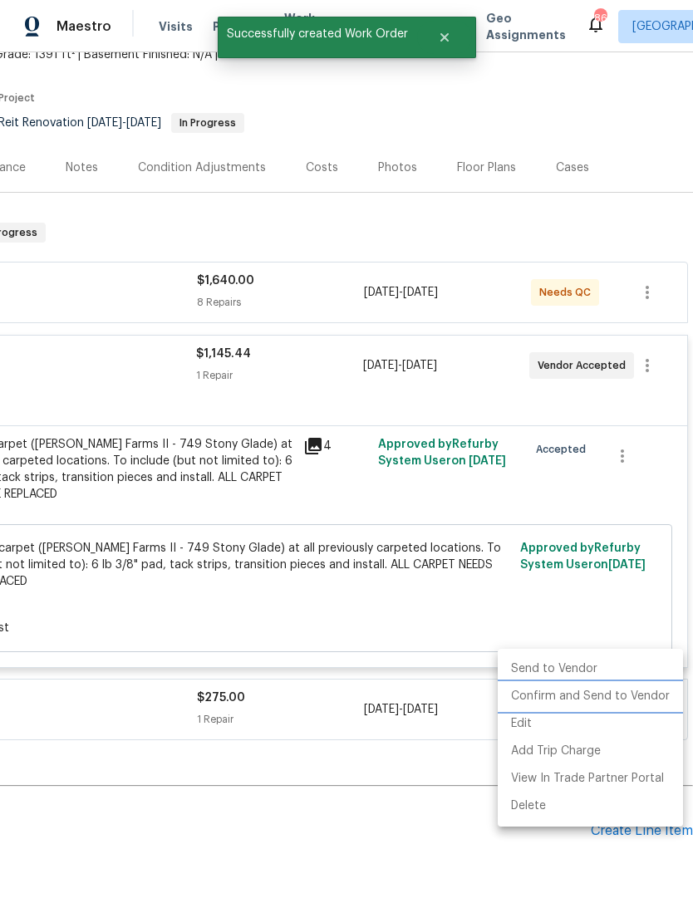
click at [599, 700] on li "Confirm and Send to Vendor" at bounding box center [590, 696] width 185 height 27
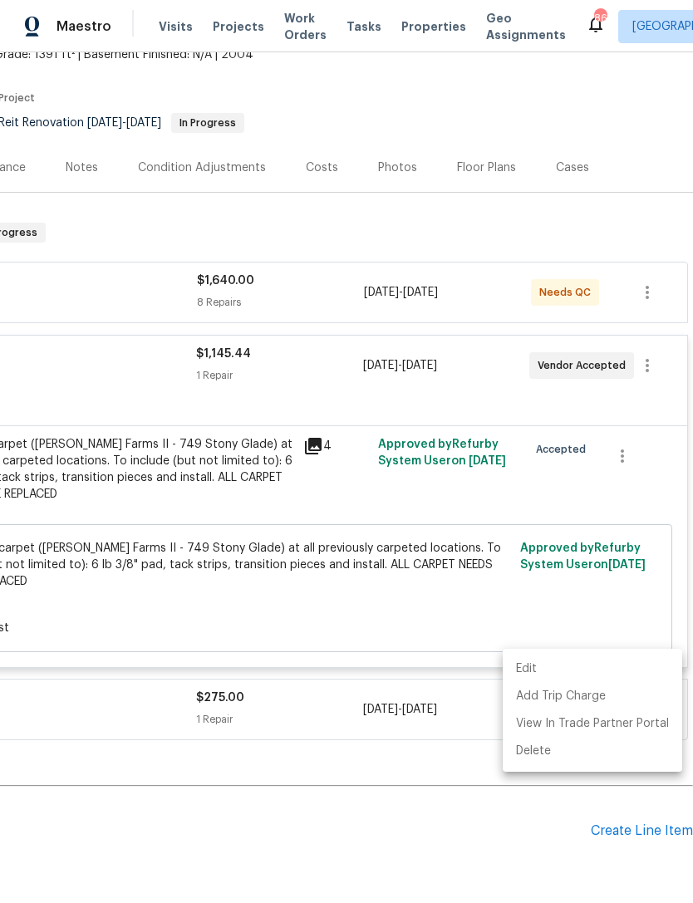
click at [410, 810] on div at bounding box center [346, 451] width 693 height 903
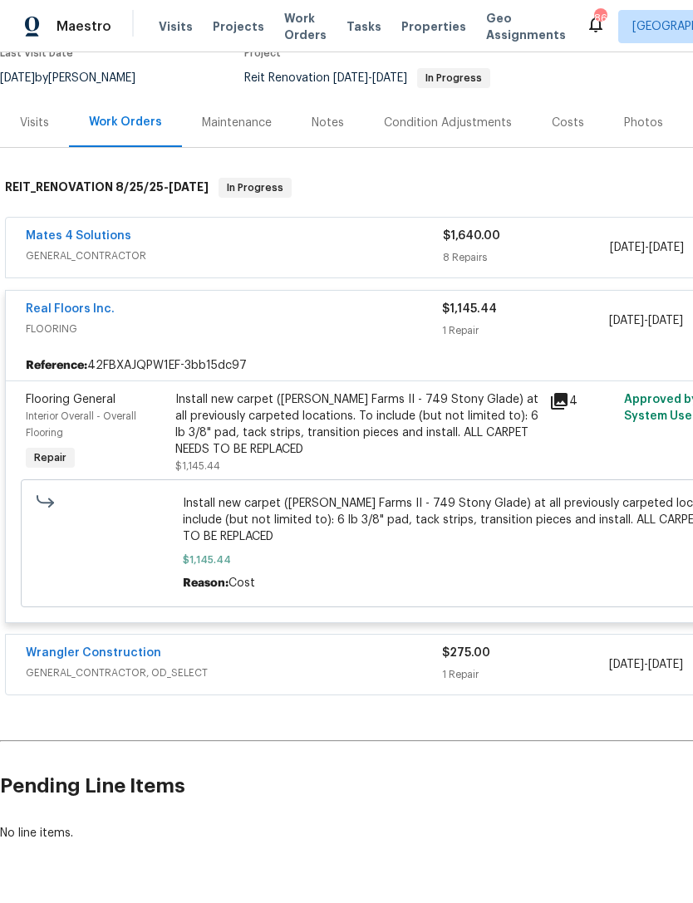
scroll to position [154, 0]
click at [390, 228] on div "Mates 4 Solutions" at bounding box center [234, 238] width 417 height 20
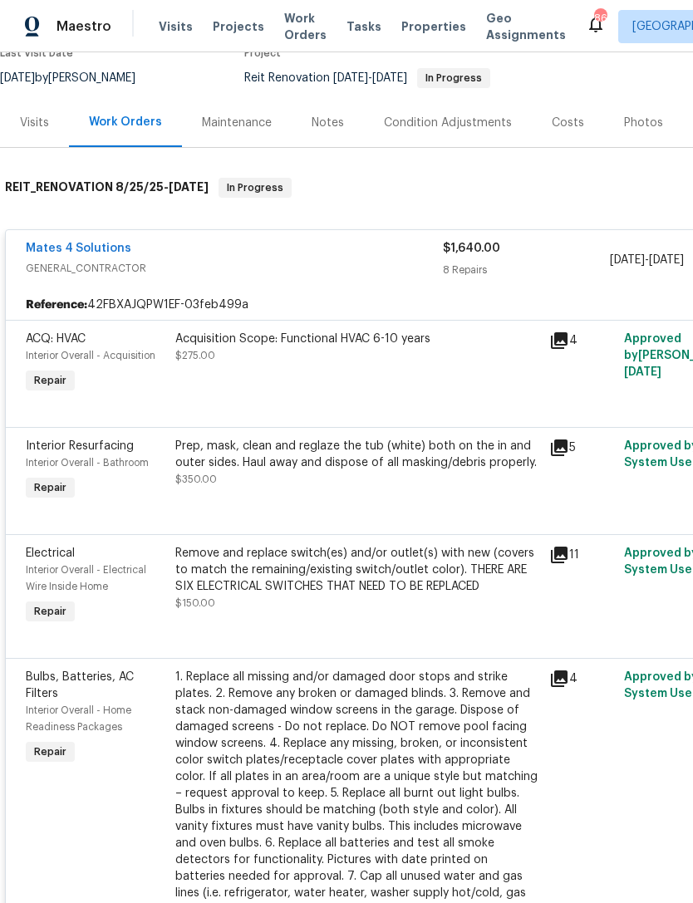
click at [350, 336] on div "Acquisition Scope: Functional HVAC 6-10 years $275.00" at bounding box center [357, 364] width 374 height 76
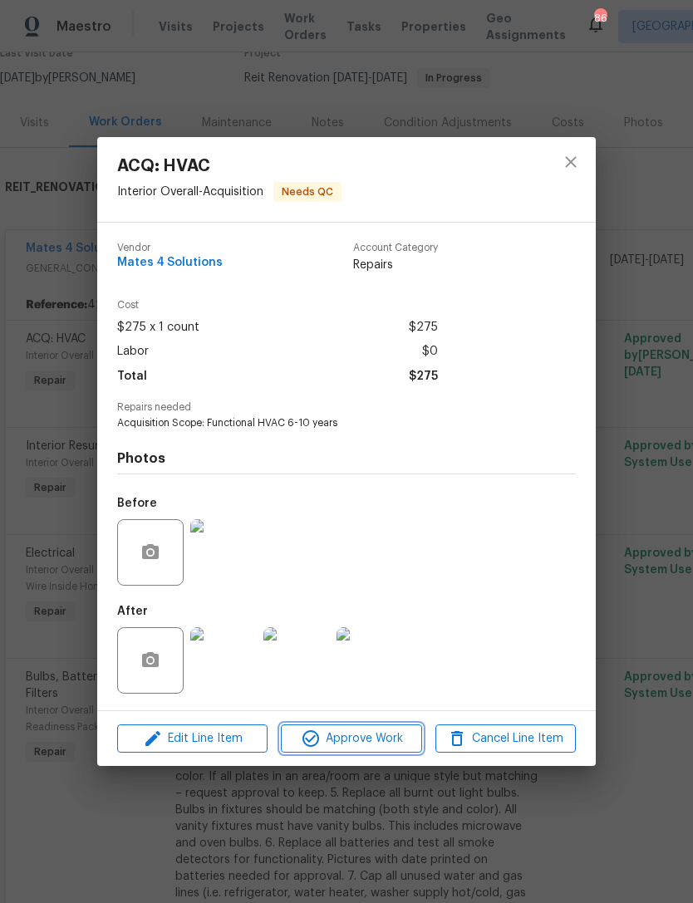
click at [358, 741] on span "Approve Work" at bounding box center [351, 739] width 130 height 21
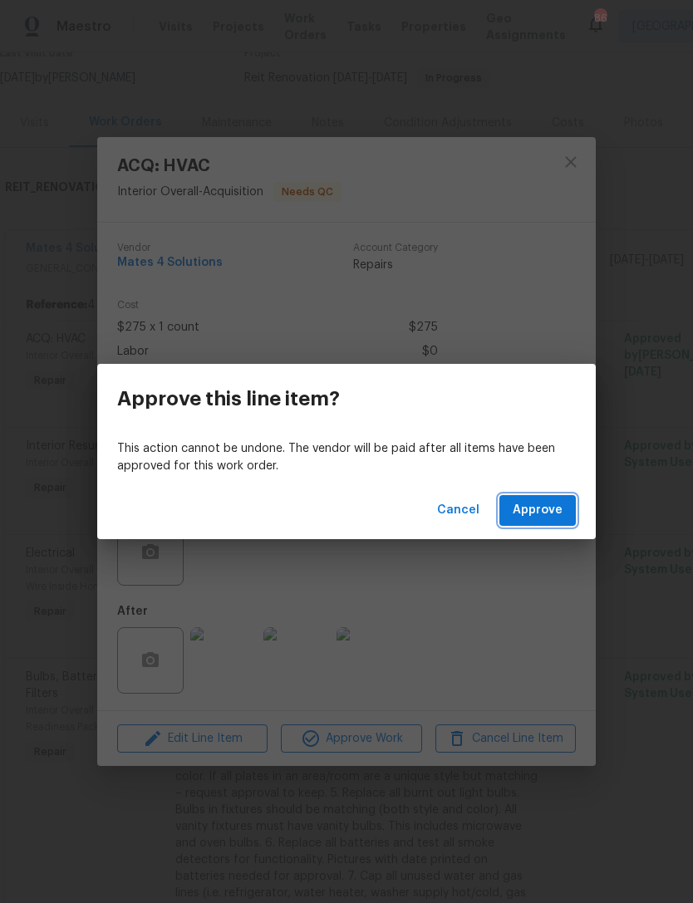
click at [529, 516] on span "Approve" at bounding box center [538, 510] width 50 height 21
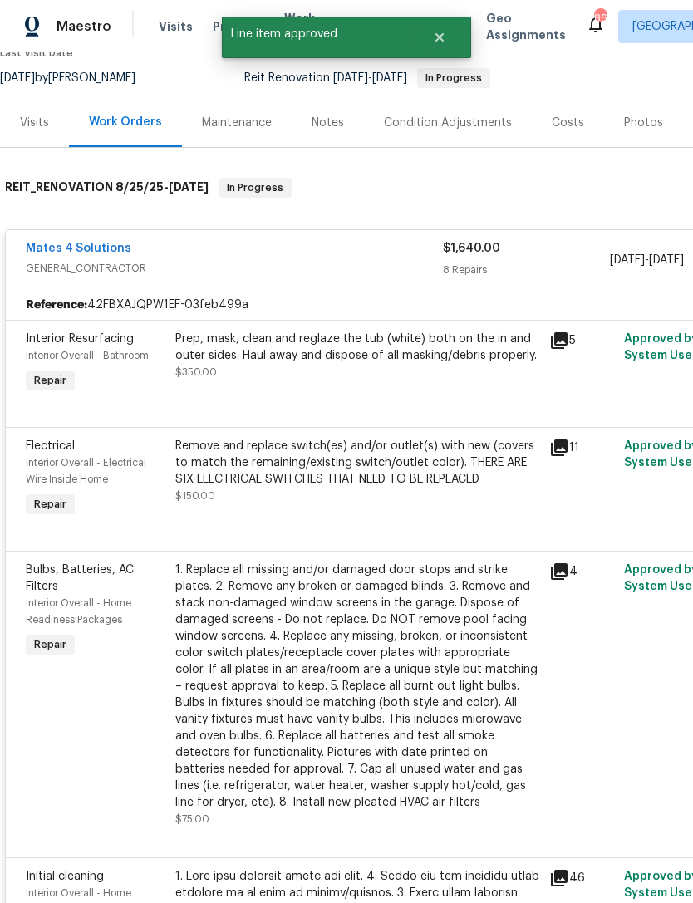
click at [326, 331] on div "Prep, mask, clean and reglaze the tub (white) both on the in and outer sides. H…" at bounding box center [357, 356] width 364 height 50
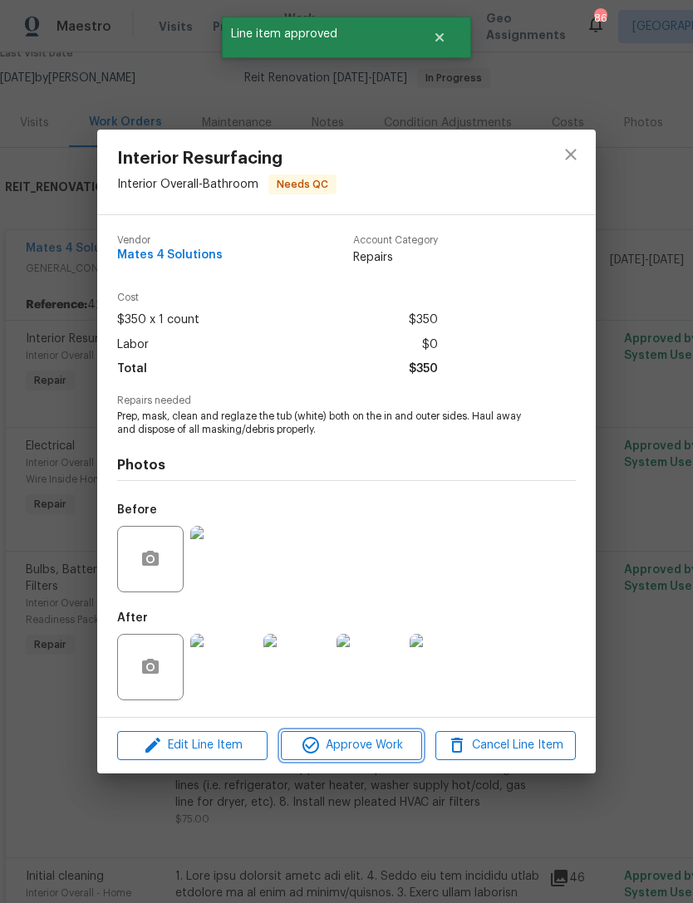
click at [336, 745] on span "Approve Work" at bounding box center [351, 745] width 130 height 21
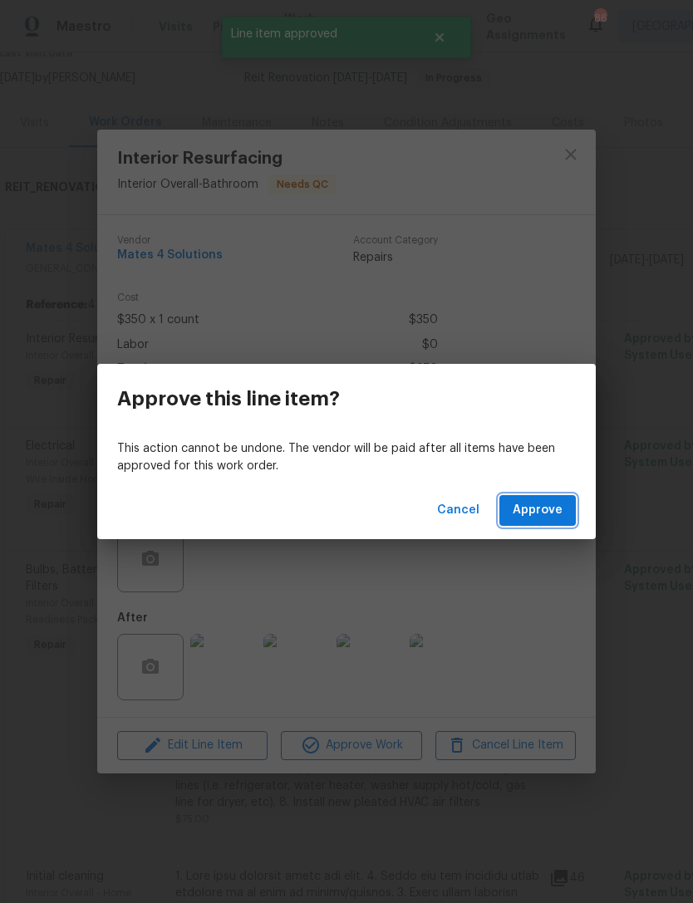
click at [538, 522] on button "Approve" at bounding box center [537, 510] width 76 height 31
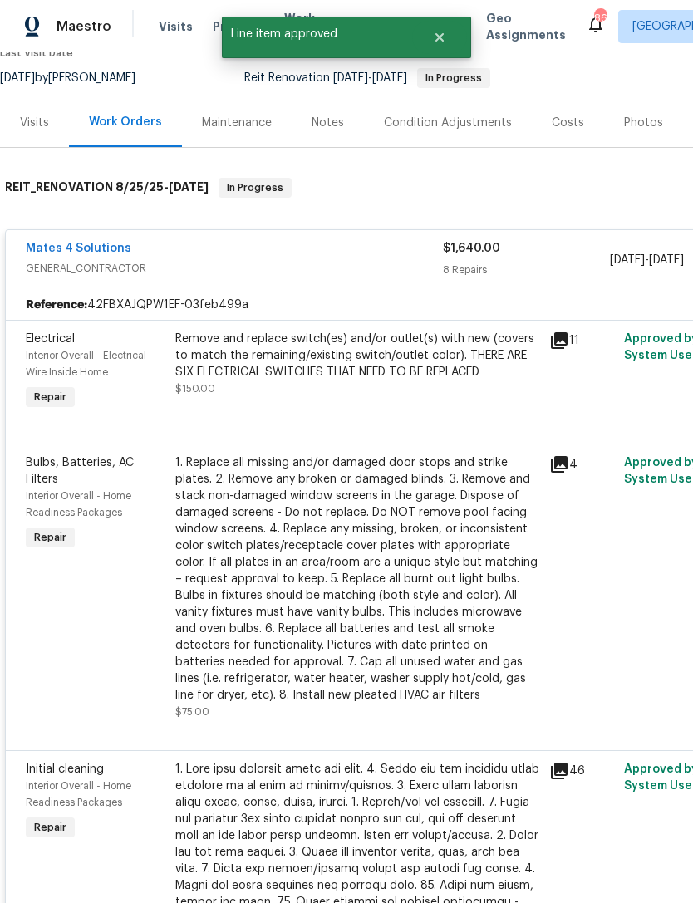
click at [330, 349] on div "Remove and replace switch(es) and/or outlet(s) with new (covers to match the re…" at bounding box center [357, 364] width 364 height 66
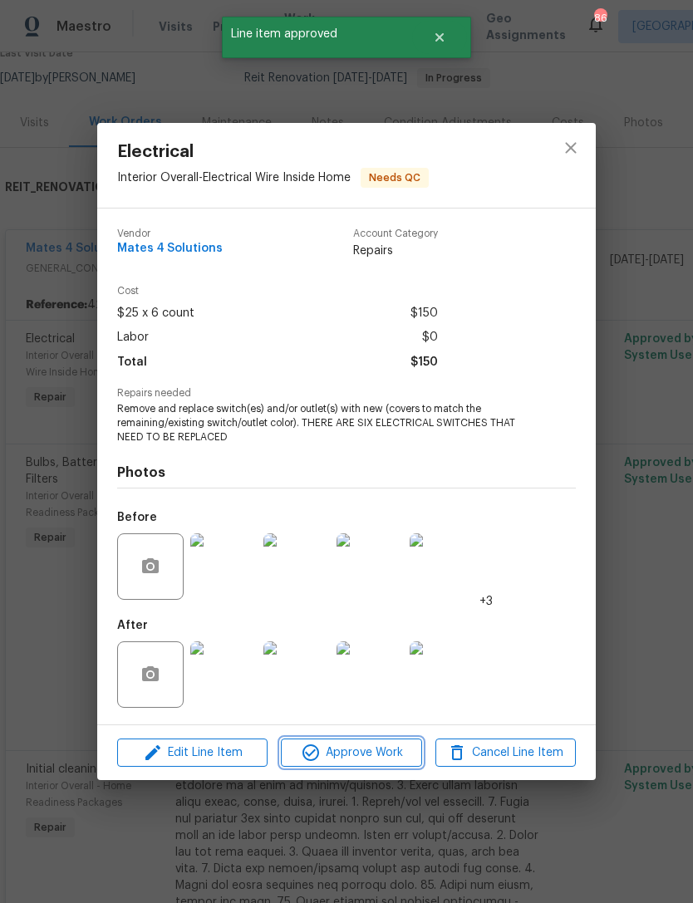
click at [361, 750] on span "Approve Work" at bounding box center [351, 753] width 130 height 21
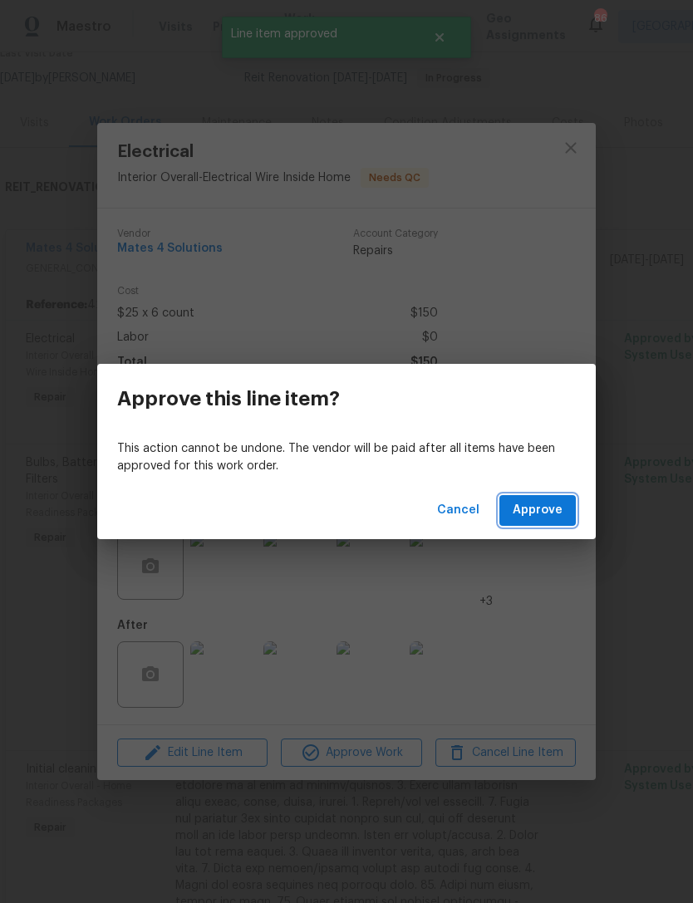
click at [548, 515] on span "Approve" at bounding box center [538, 510] width 50 height 21
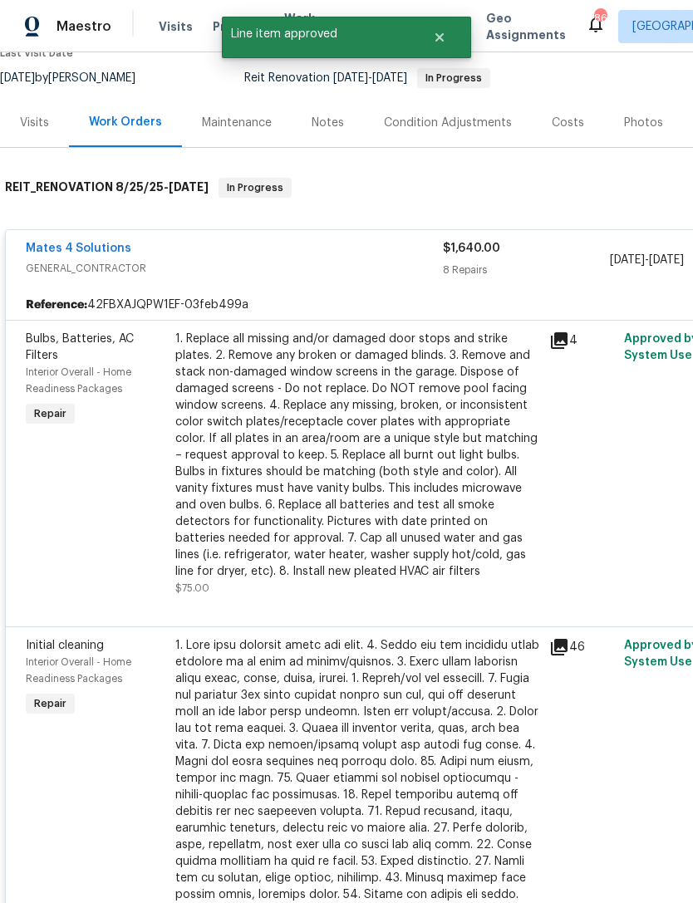
click at [297, 466] on div "1. Replace all missing and/or damaged door stops and strike plates. 2. Remove a…" at bounding box center [357, 455] width 364 height 249
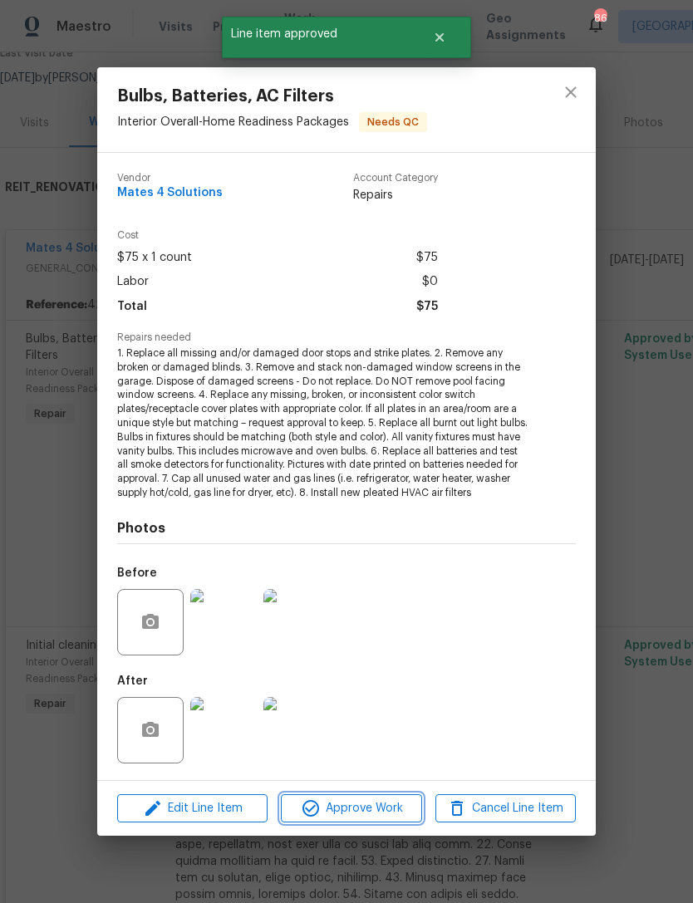
click at [397, 807] on span "Approve Work" at bounding box center [351, 808] width 130 height 21
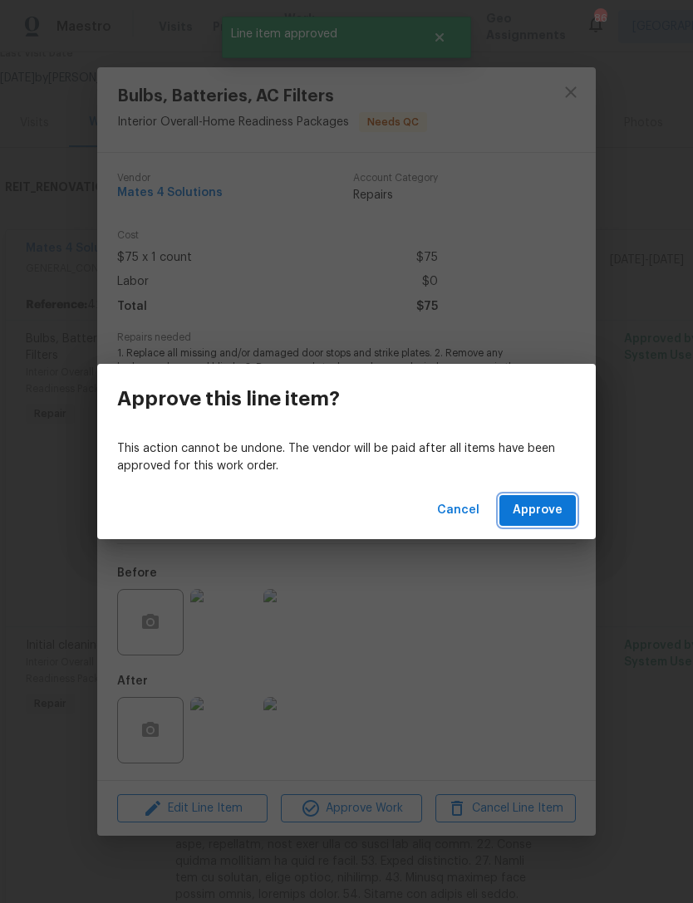
click at [543, 514] on span "Approve" at bounding box center [538, 510] width 50 height 21
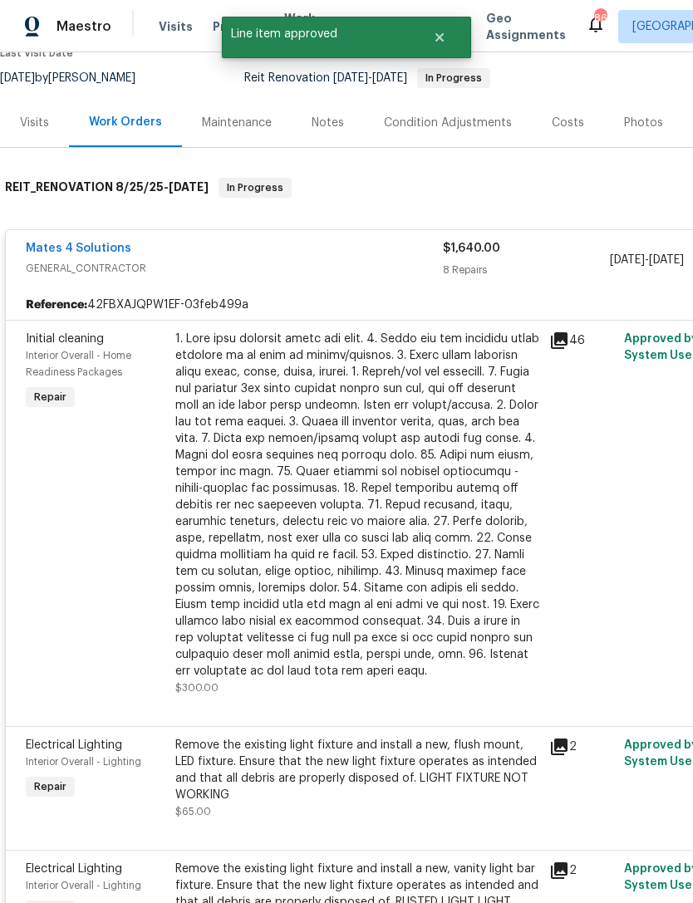
click at [333, 610] on div at bounding box center [357, 505] width 364 height 349
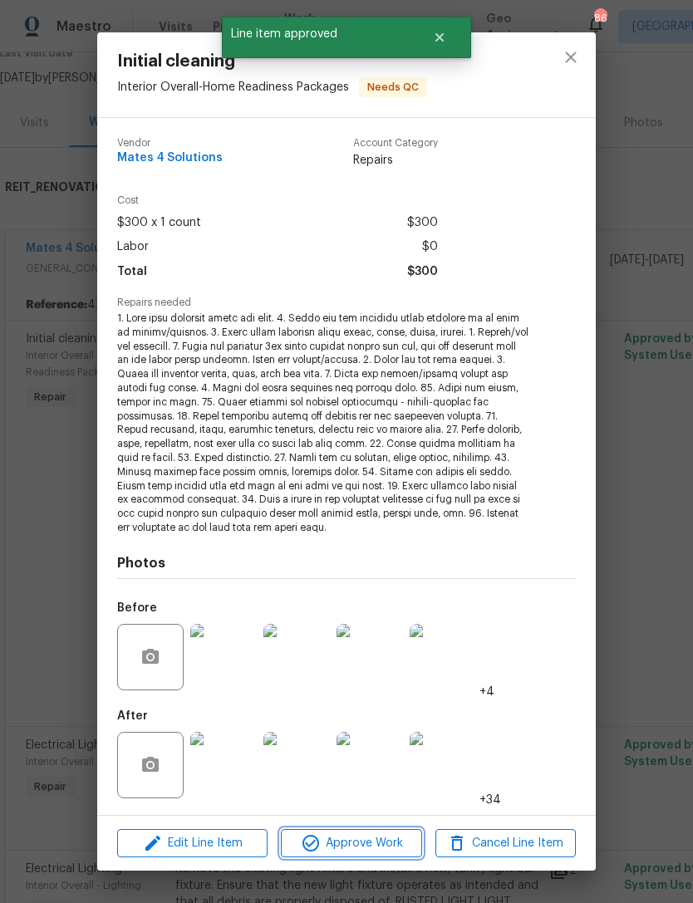
click at [381, 833] on span "Approve Work" at bounding box center [351, 843] width 130 height 21
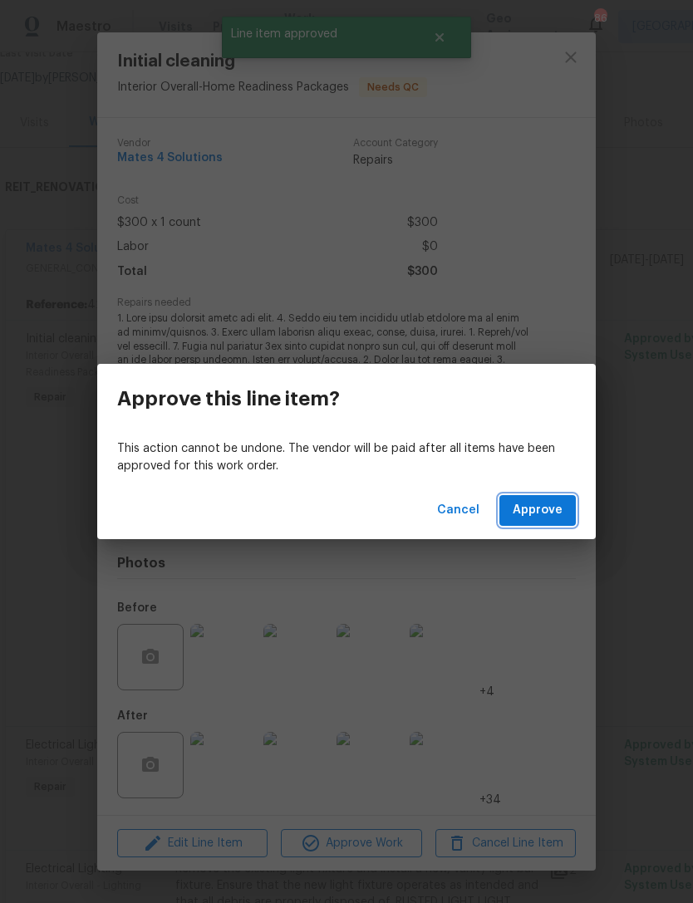
click at [555, 508] on span "Approve" at bounding box center [538, 510] width 50 height 21
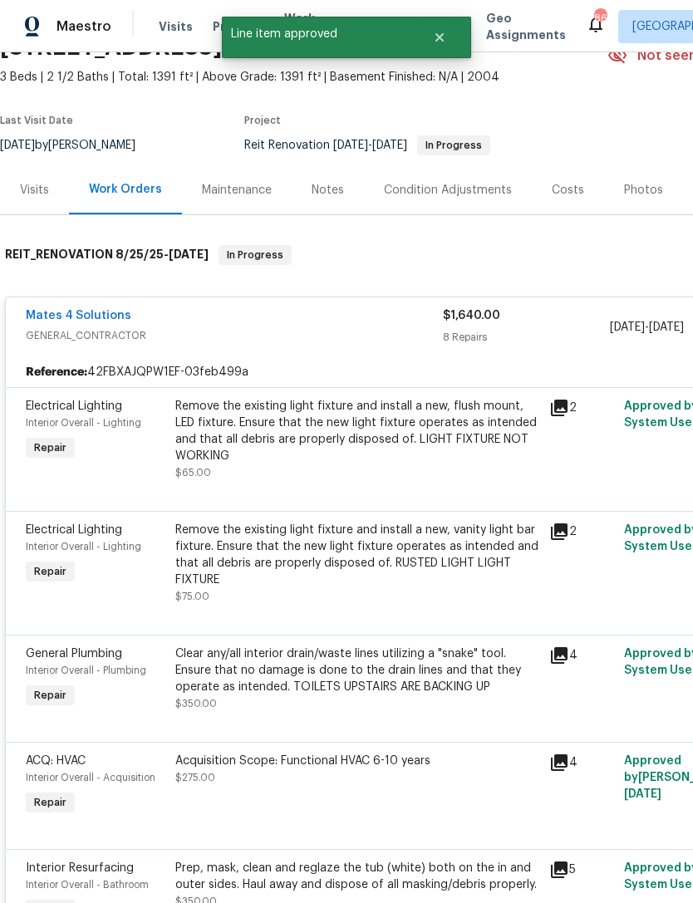
scroll to position [84, 0]
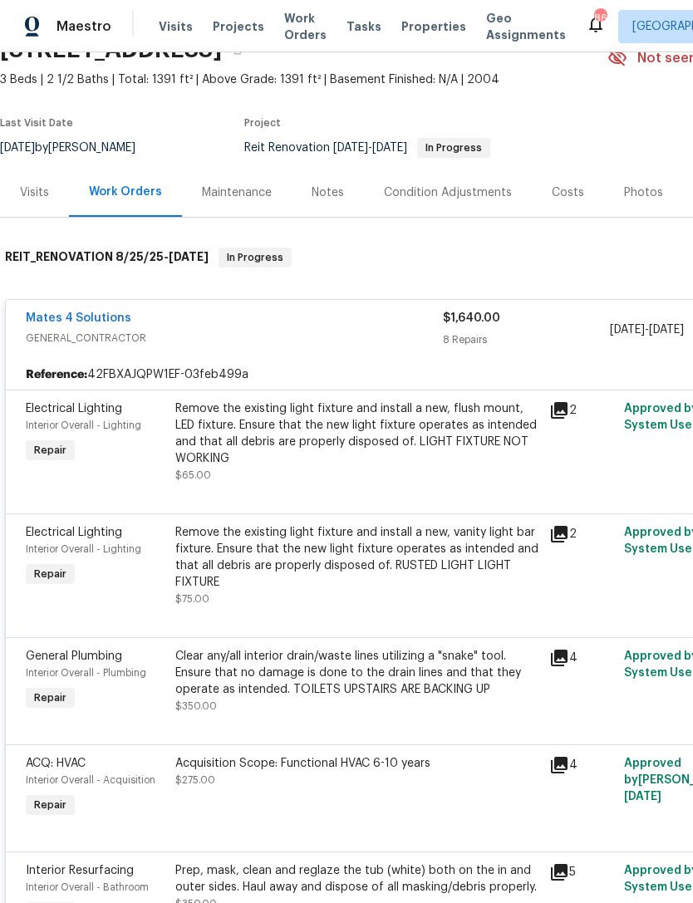
click at [380, 423] on div "Remove the existing light fixture and install a new, flush mount, LED fixture. …" at bounding box center [357, 433] width 364 height 66
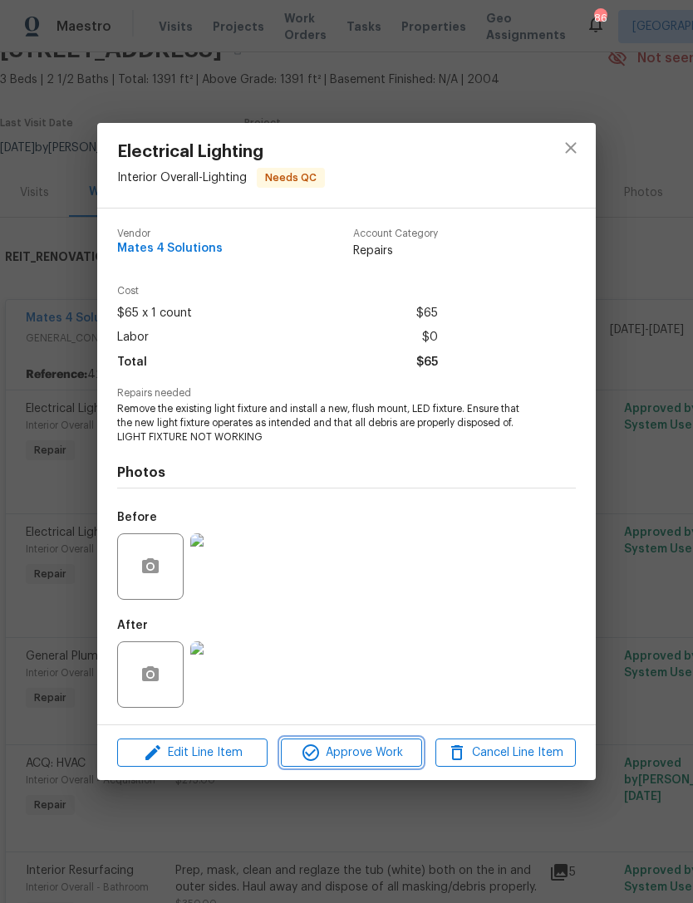
click at [381, 747] on span "Approve Work" at bounding box center [351, 753] width 130 height 21
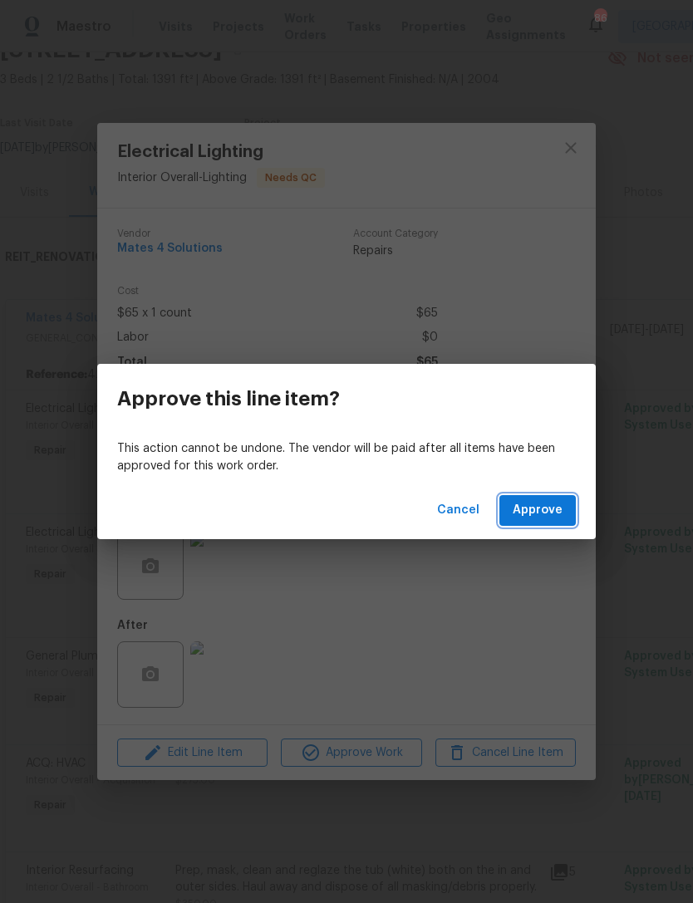
click at [543, 522] on button "Approve" at bounding box center [537, 510] width 76 height 31
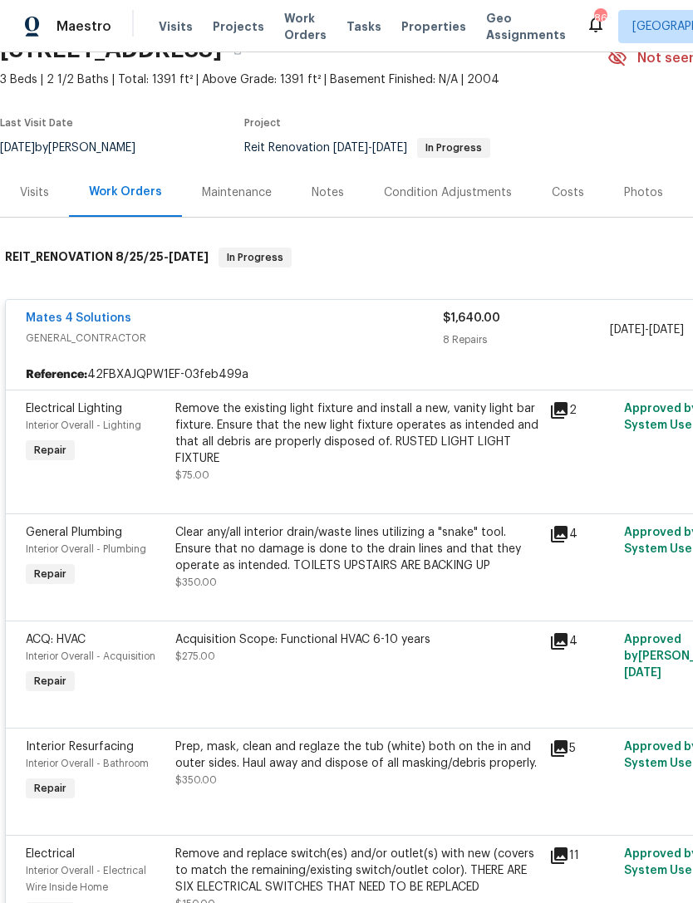
click at [318, 420] on div "Remove the existing light fixture and install a new, vanity light bar fixture. …" at bounding box center [357, 433] width 364 height 66
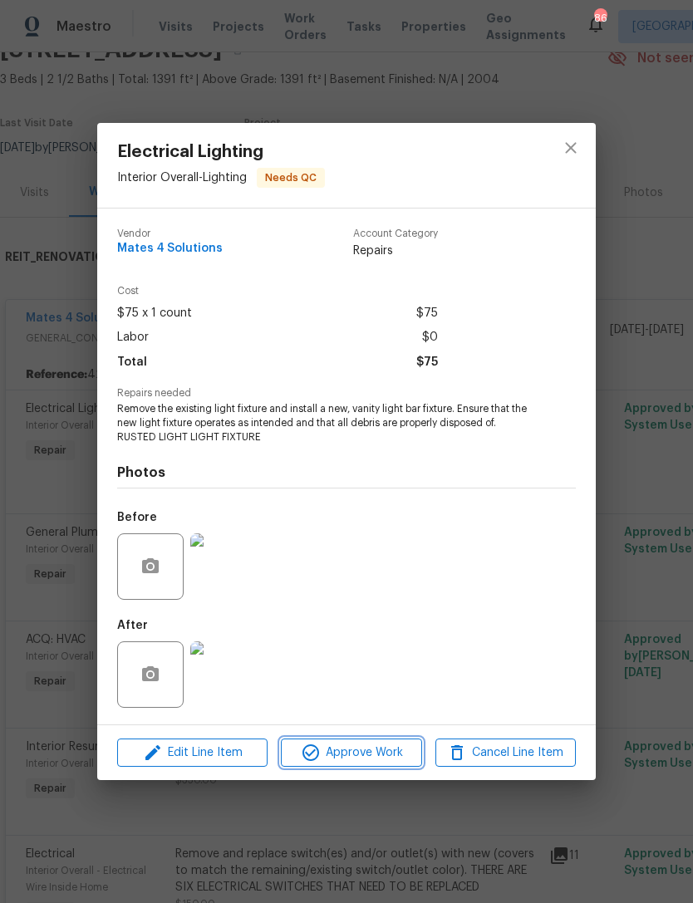
click at [368, 754] on span "Approve Work" at bounding box center [351, 753] width 130 height 21
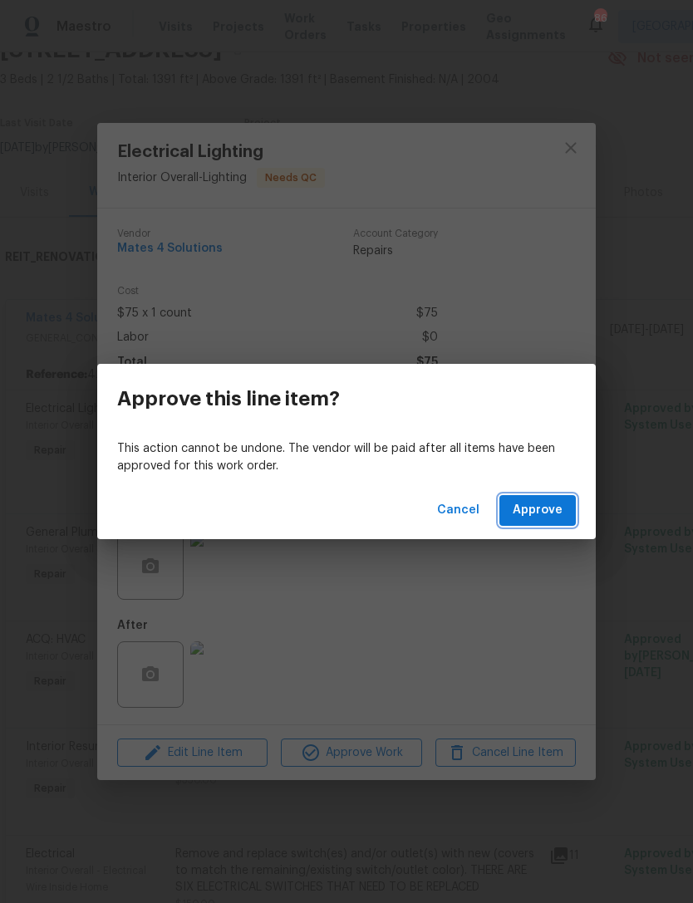
click at [553, 513] on span "Approve" at bounding box center [538, 510] width 50 height 21
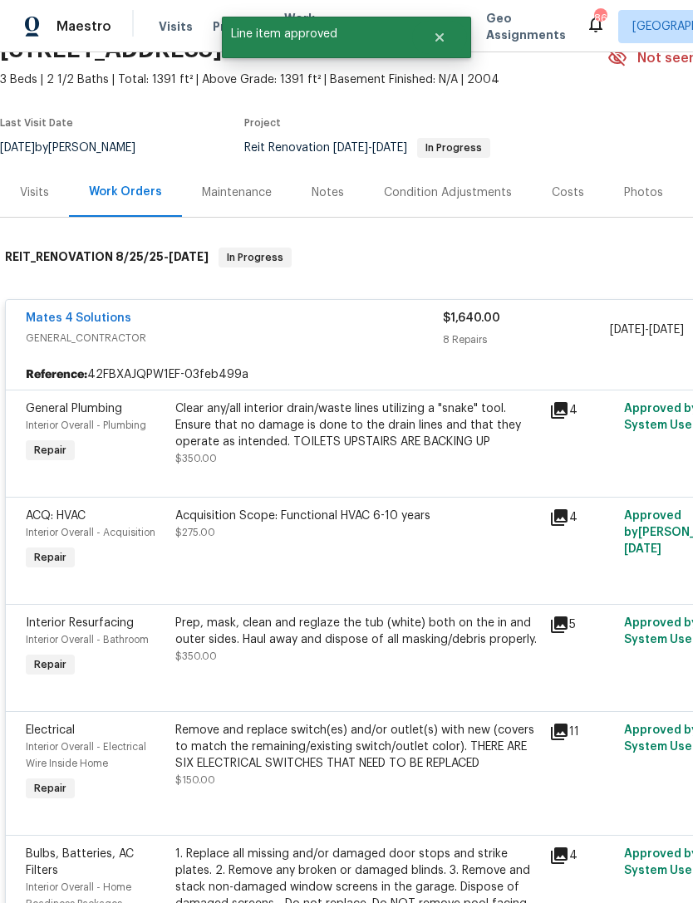
click at [349, 406] on div "Clear any/all interior drain/waste lines utilizing a "snake" tool. Ensure that …" at bounding box center [357, 425] width 364 height 50
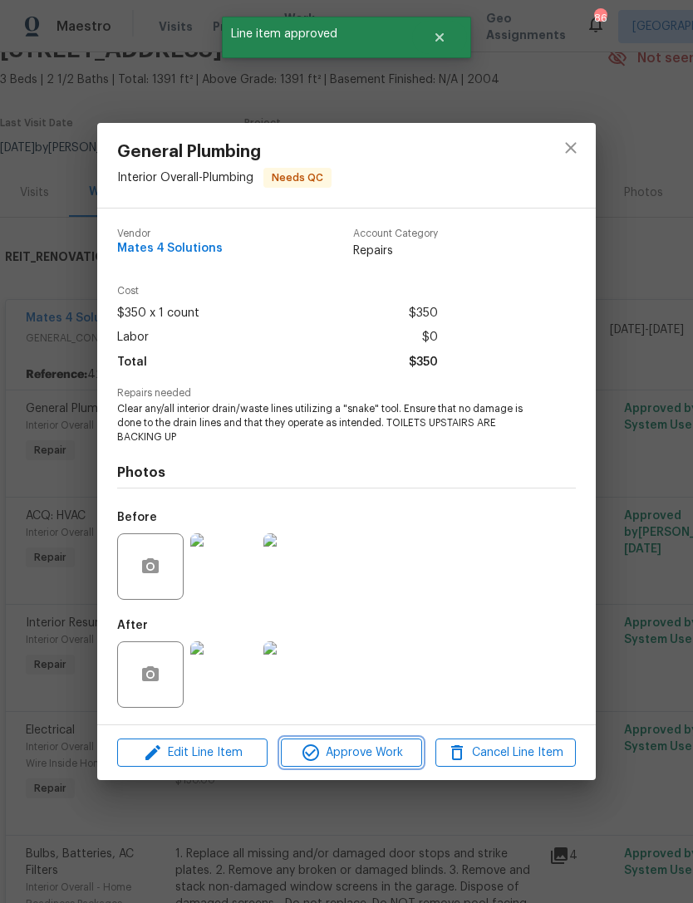
click at [380, 756] on span "Approve Work" at bounding box center [351, 753] width 130 height 21
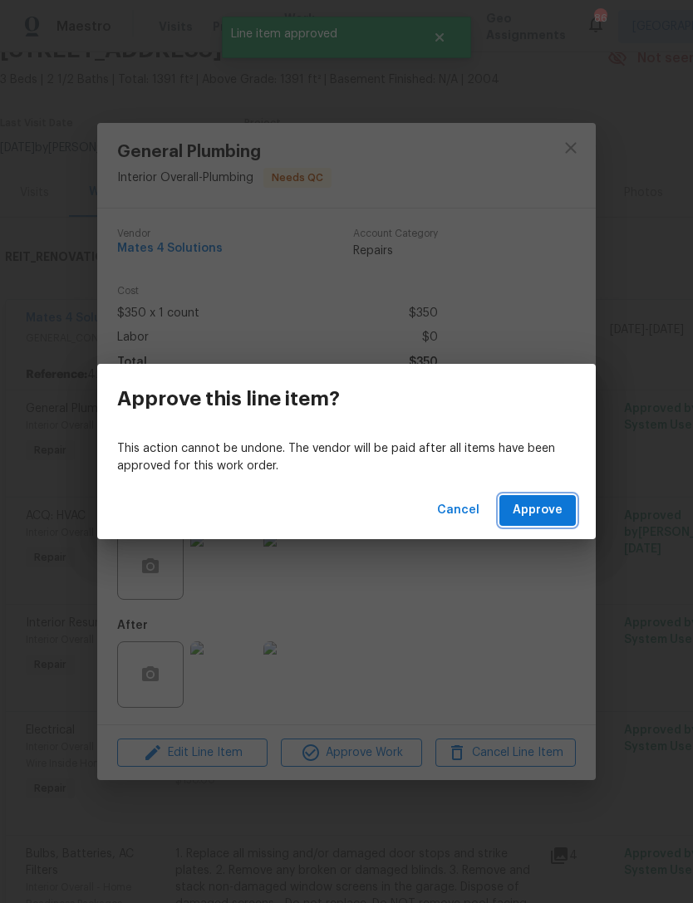
click at [543, 513] on span "Approve" at bounding box center [538, 510] width 50 height 21
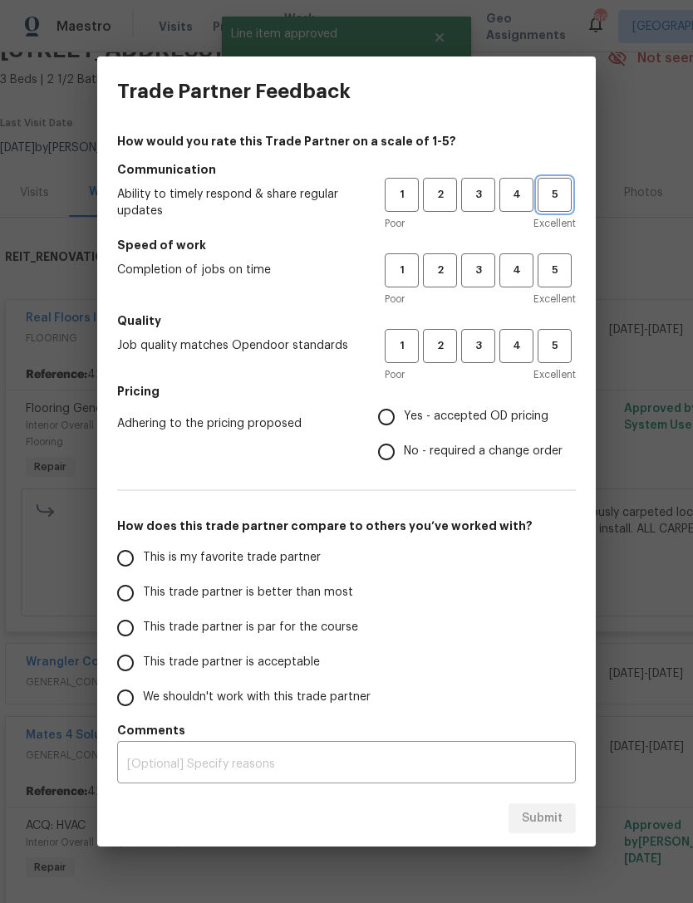
click at [557, 189] on span "5" at bounding box center [554, 194] width 31 height 19
click at [548, 272] on span "5" at bounding box center [554, 270] width 31 height 19
click at [567, 354] on span "5" at bounding box center [554, 345] width 31 height 19
click at [390, 419] on input "Yes - accepted OD pricing" at bounding box center [386, 417] width 35 height 35
radio input "true"
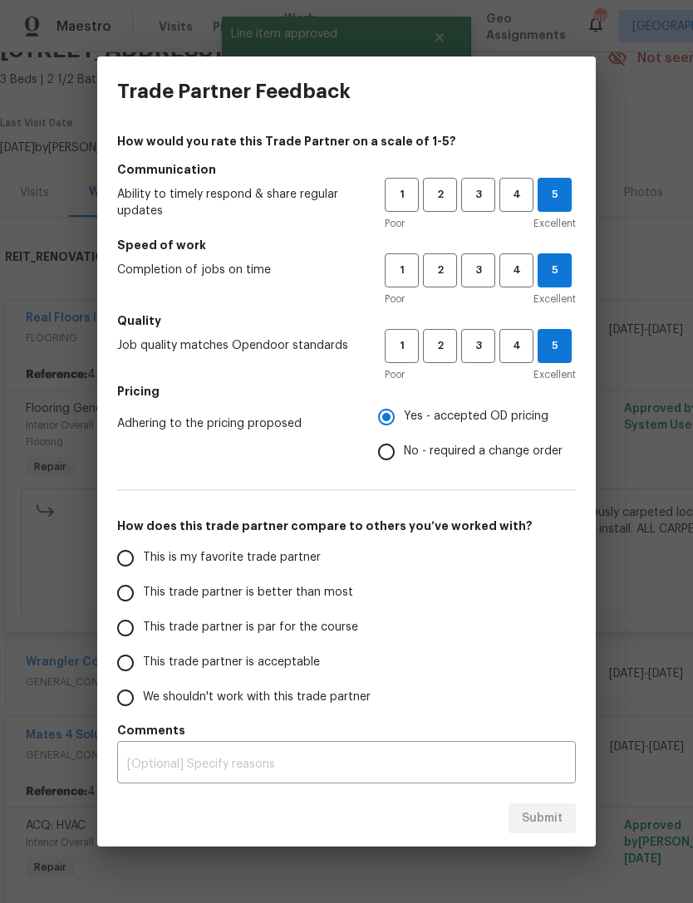
click at [127, 562] on input "This is my favorite trade partner" at bounding box center [125, 558] width 35 height 35
click at [537, 815] on span "Submit" at bounding box center [542, 818] width 41 height 21
radio input "true"
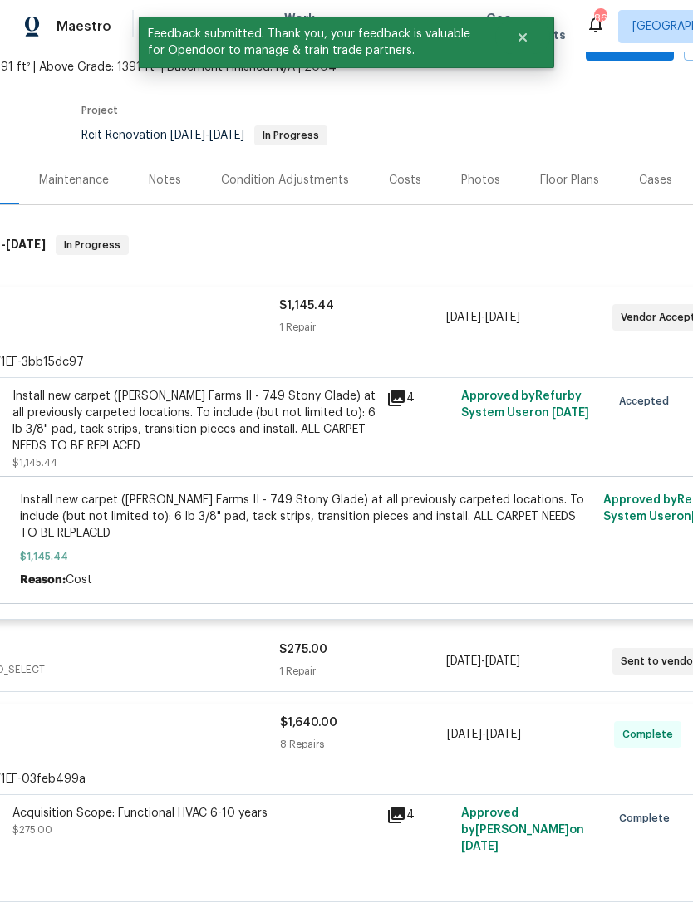
scroll to position [112, 139]
